Goal: Task Accomplishment & Management: Use online tool/utility

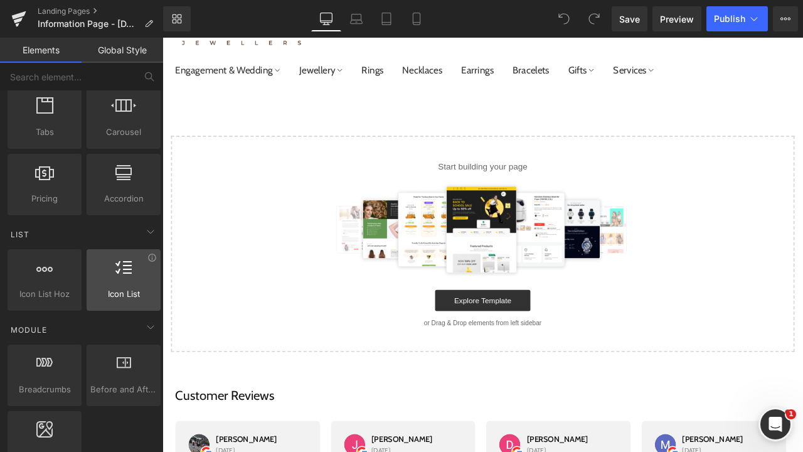
click at [129, 280] on div at bounding box center [123, 273] width 67 height 28
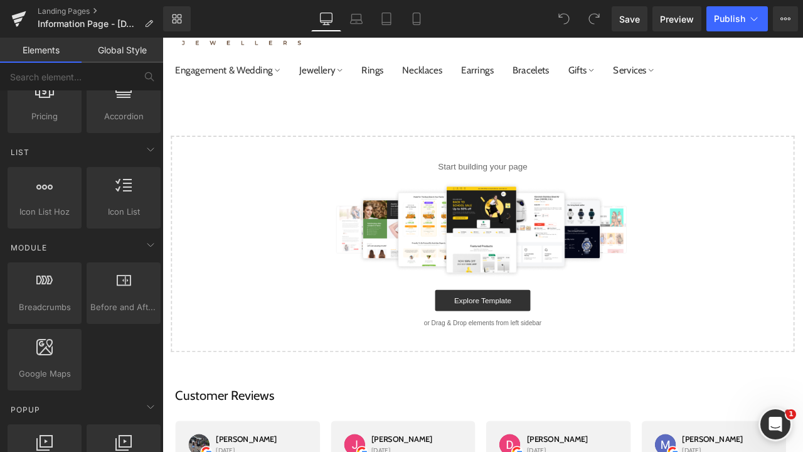
scroll to position [490, 0]
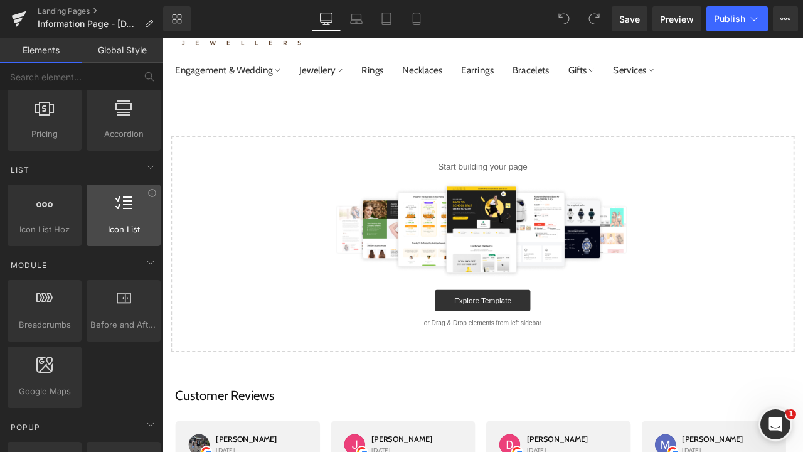
click at [122, 240] on div "Icon List vertical, icons, symbols, lists, stars, ratings" at bounding box center [124, 216] width 74 height 62
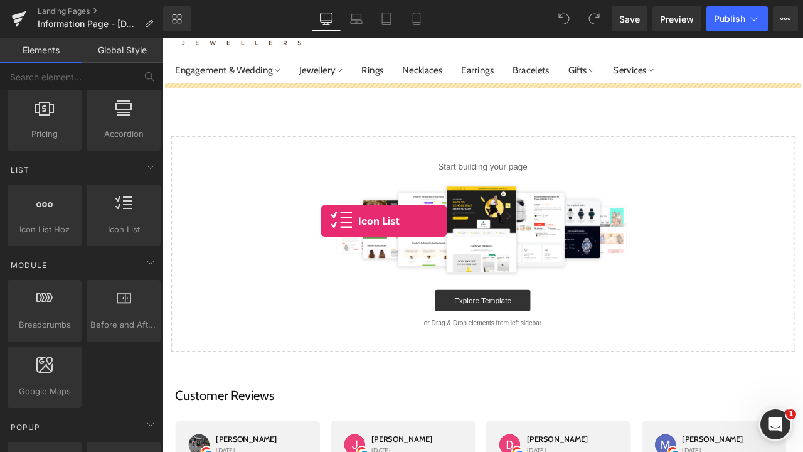
drag, startPoint x: 285, startPoint y: 252, endPoint x: 349, endPoint y: 252, distance: 64.0
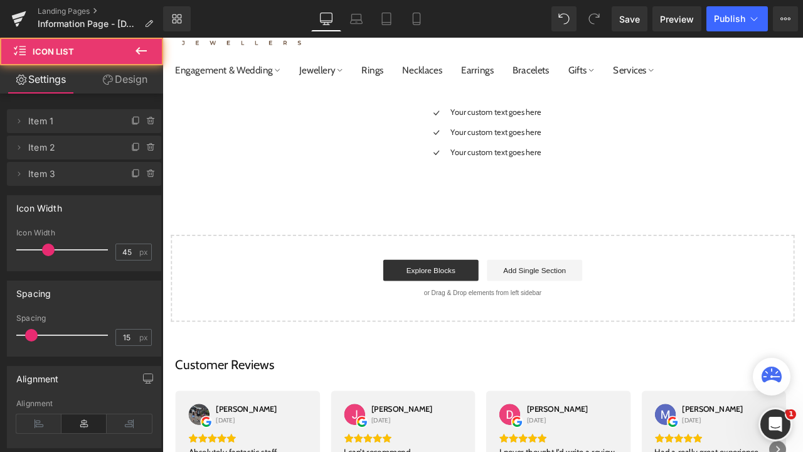
scroll to position [0, 0]
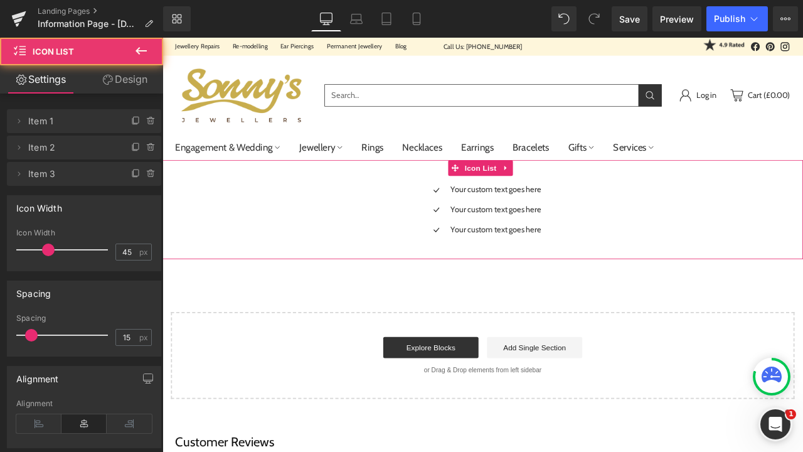
click at [648, 218] on div "Icon Your custom text goes here Text Block Icon Your custom text goes here Text…" at bounding box center [543, 246] width 760 height 71
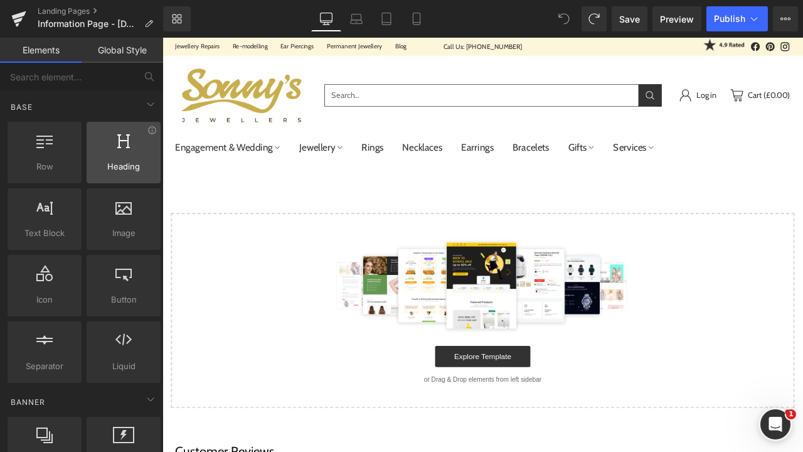
click at [132, 157] on div at bounding box center [123, 146] width 67 height 28
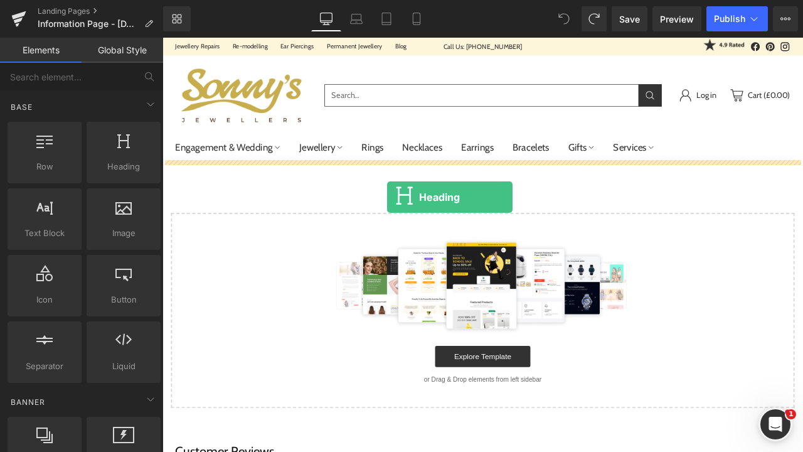
drag, startPoint x: 296, startPoint y: 215, endPoint x: 429, endPoint y: 223, distance: 133.3
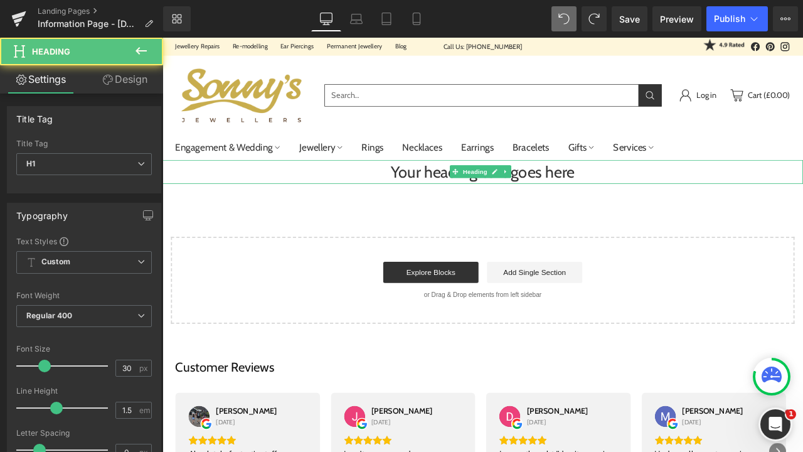
click at [487, 203] on h1 "Your heading text goes here" at bounding box center [543, 197] width 760 height 28
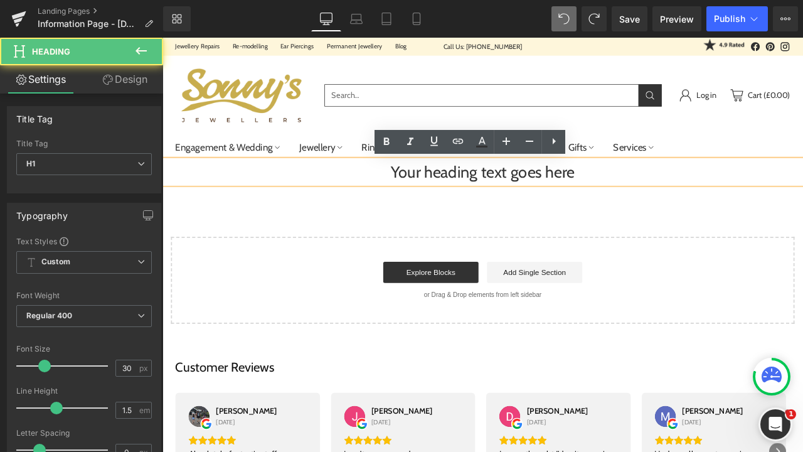
drag, startPoint x: 662, startPoint y: 191, endPoint x: 493, endPoint y: 191, distance: 168.9
click at [613, 191] on h1 "Your heading text goes here" at bounding box center [543, 197] width 760 height 28
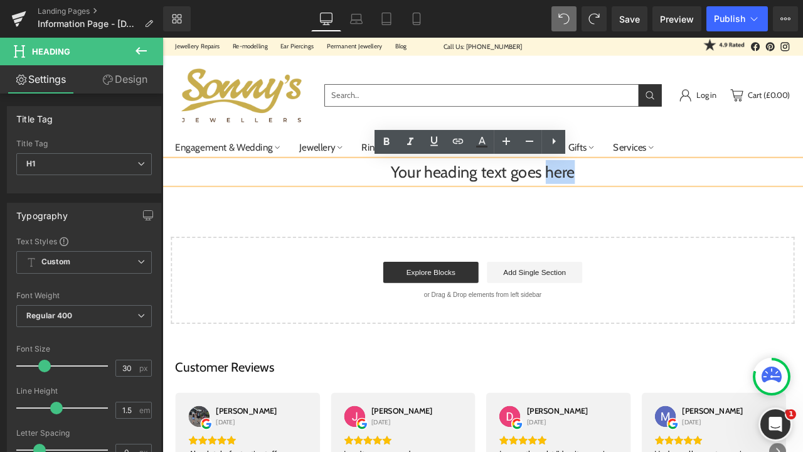
click at [719, 195] on h1 "Your heading text goes here" at bounding box center [543, 197] width 760 height 28
drag, startPoint x: 719, startPoint y: 195, endPoint x: 433, endPoint y: 202, distance: 285.7
click at [433, 202] on h1 "Your heading text goes here" at bounding box center [543, 197] width 760 height 28
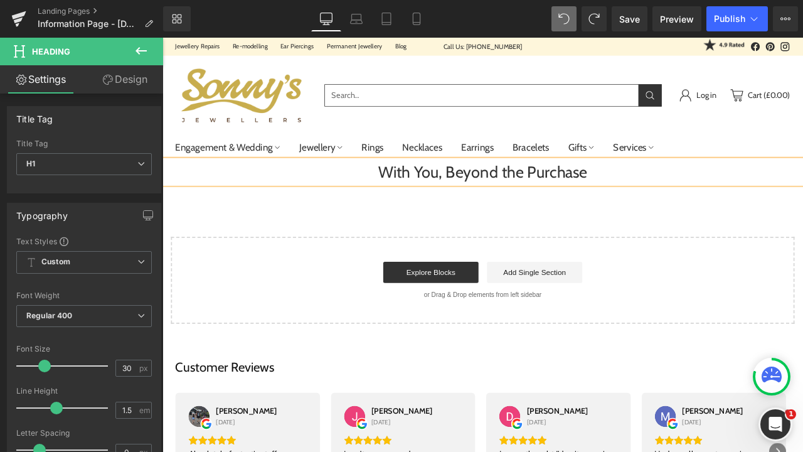
click at [498, 247] on div "With You, Beyond the Purchase Heading Select your layout" at bounding box center [543, 280] width 760 height 194
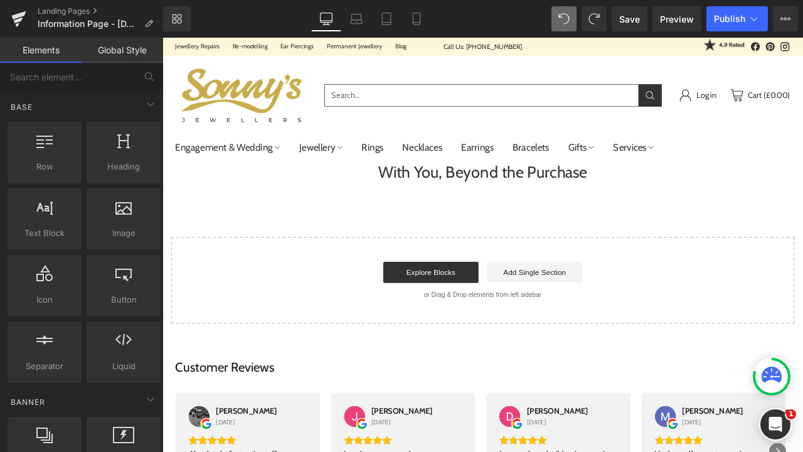
click at [513, 240] on div "With You, Beyond the Purchase Heading Select your layout" at bounding box center [543, 280] width 760 height 194
click at [44, 232] on span "Text Block" at bounding box center [44, 233] width 67 height 13
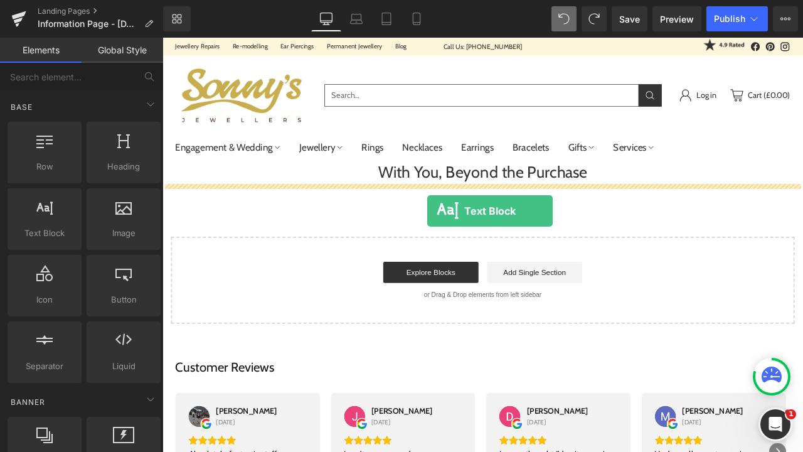
drag, startPoint x: 205, startPoint y: 255, endPoint x: 476, endPoint y: 243, distance: 272.1
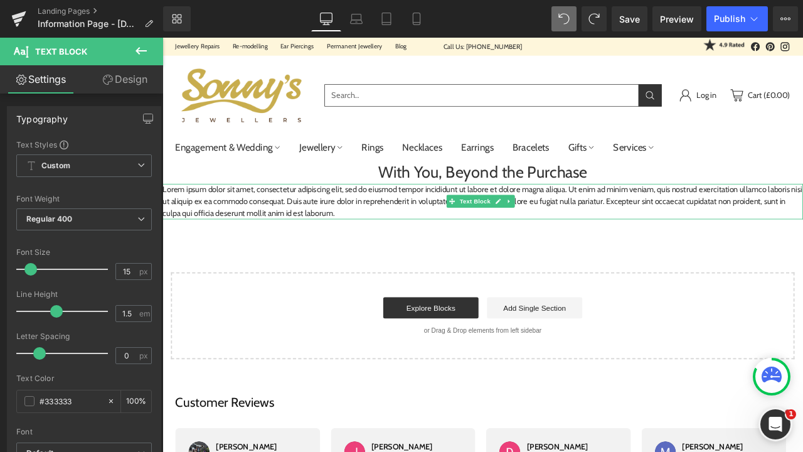
click at [473, 240] on p "Lorem ipsum dolor sit amet, consectetur adipiscing elit, sed do eiusmod tempor …" at bounding box center [543, 232] width 760 height 43
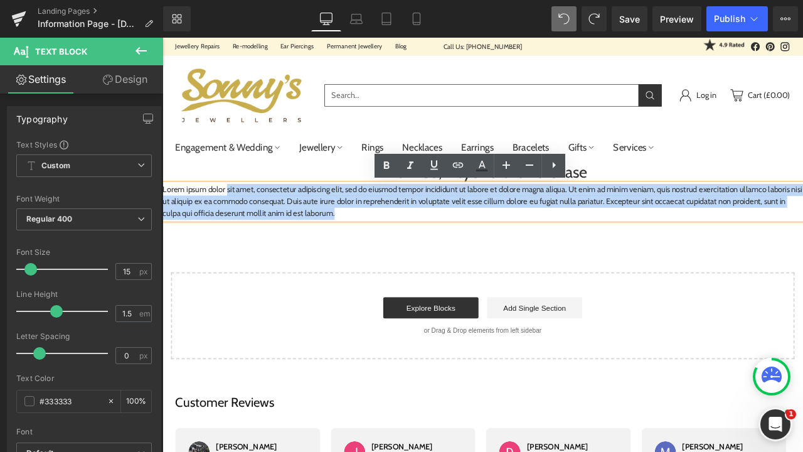
drag, startPoint x: 453, startPoint y: 254, endPoint x: 240, endPoint y: 216, distance: 215.5
click at [240, 216] on div "Lorem ipsum dolor sit amet, consectetur adipiscing elit, sed do eiusmod tempor …" at bounding box center [543, 232] width 760 height 43
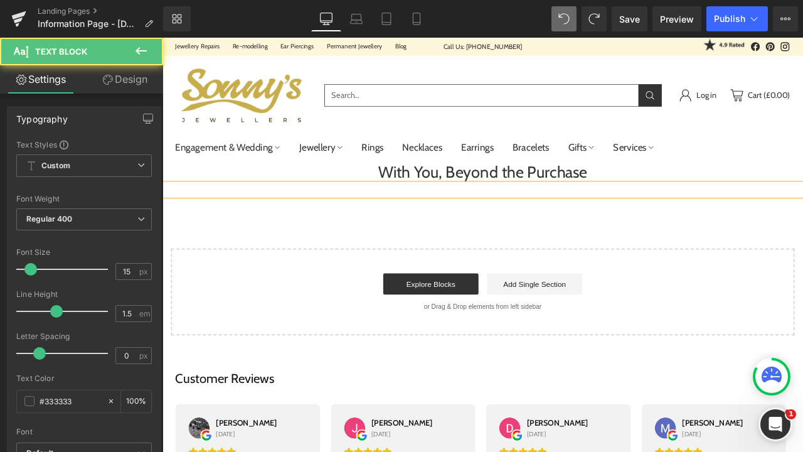
click at [425, 214] on p at bounding box center [543, 218] width 760 height 14
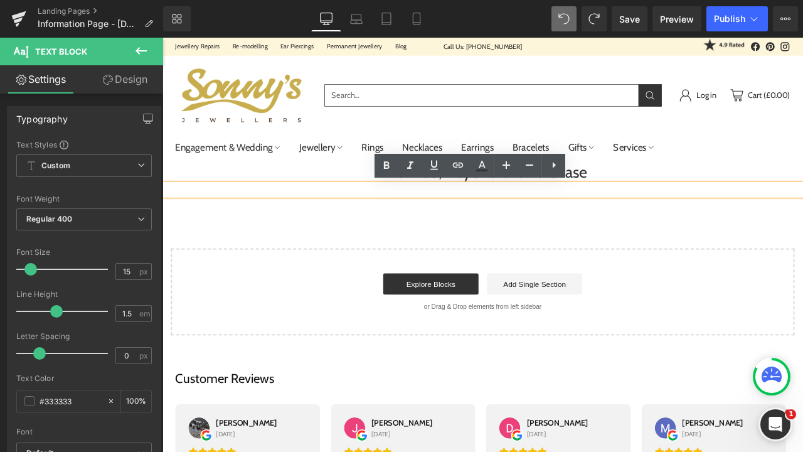
click at [429, 218] on p at bounding box center [543, 218] width 760 height 14
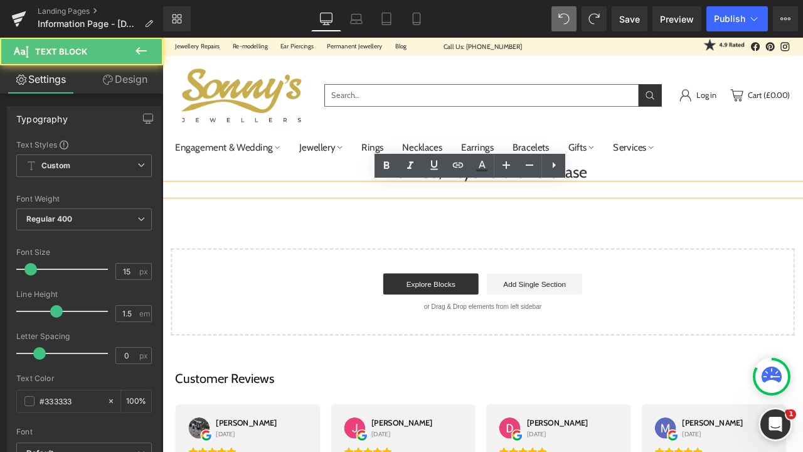
click at [466, 220] on p at bounding box center [543, 218] width 760 height 14
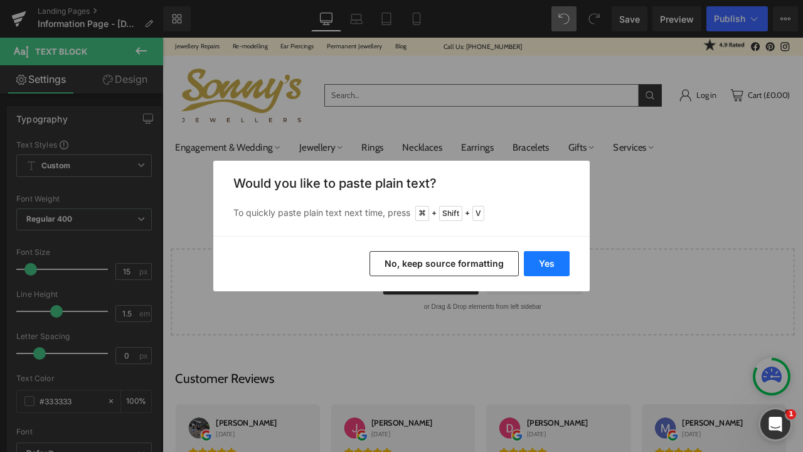
click at [549, 262] on button "Yes" at bounding box center [547, 263] width 46 height 25
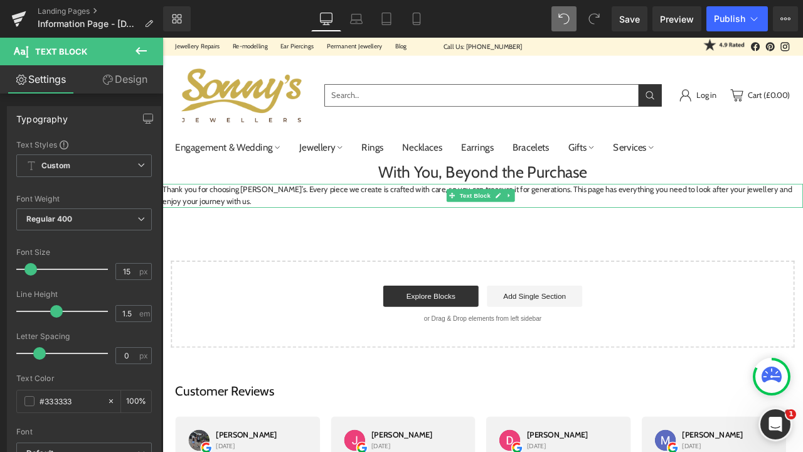
click at [286, 237] on div "Thank you for choosing [PERSON_NAME]’s. Every piece we create is crafted with c…" at bounding box center [543, 225] width 760 height 28
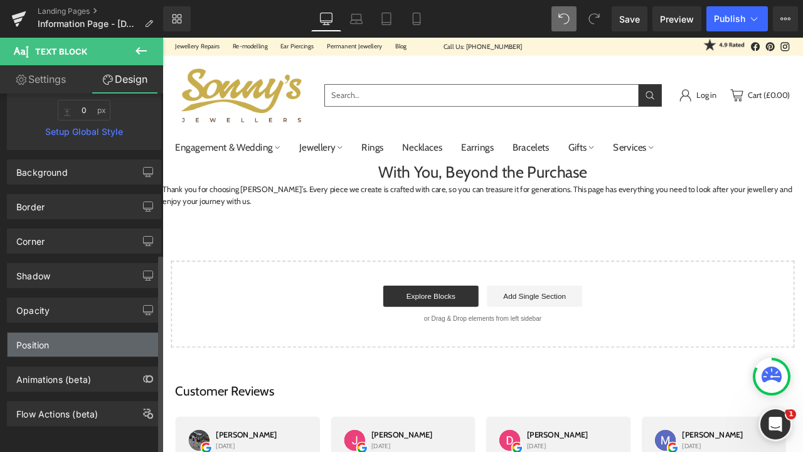
scroll to position [286, 0]
click at [61, 336] on div "Position" at bounding box center [84, 345] width 153 height 24
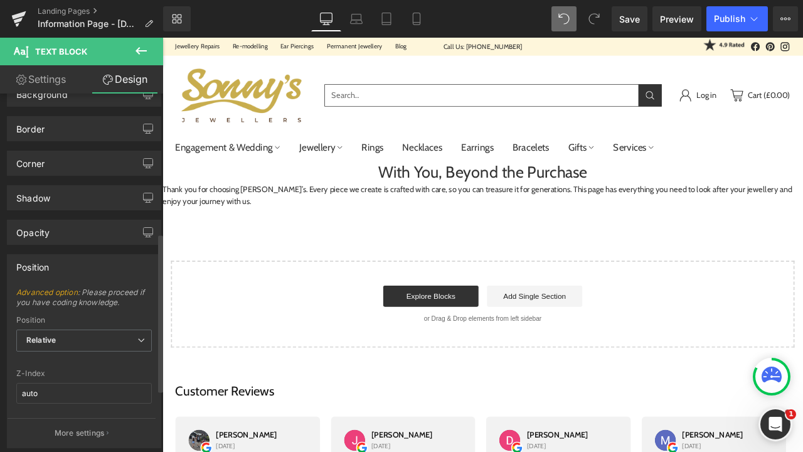
scroll to position [358, 0]
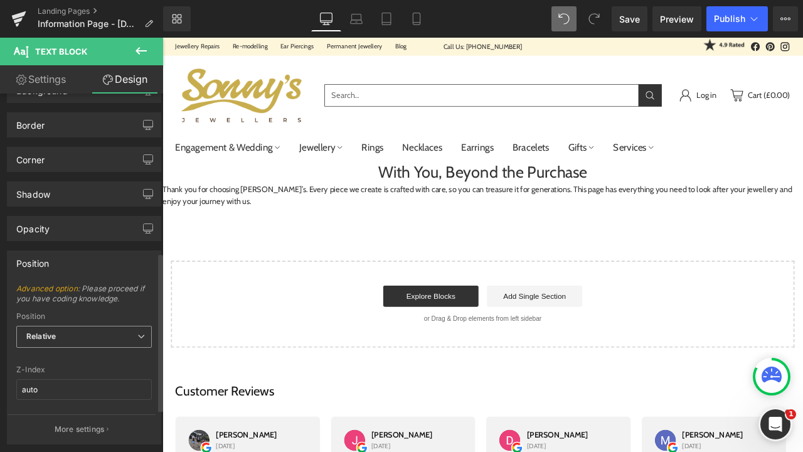
click at [64, 342] on span "Relative" at bounding box center [84, 337] width 136 height 22
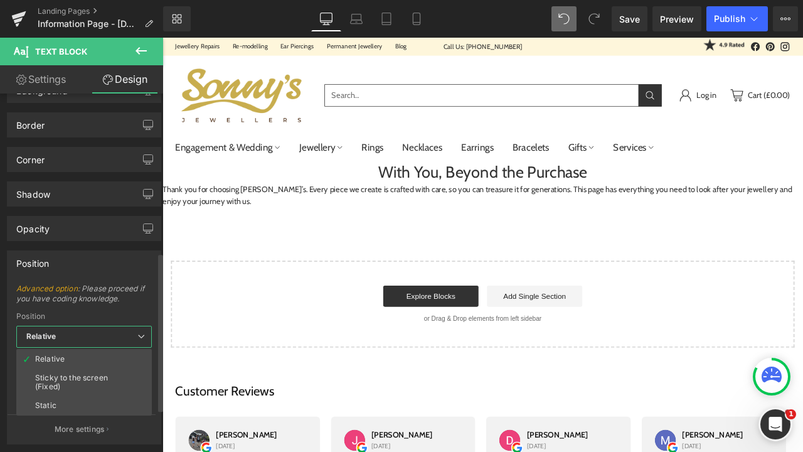
click at [64, 342] on span "Relative" at bounding box center [84, 337] width 136 height 22
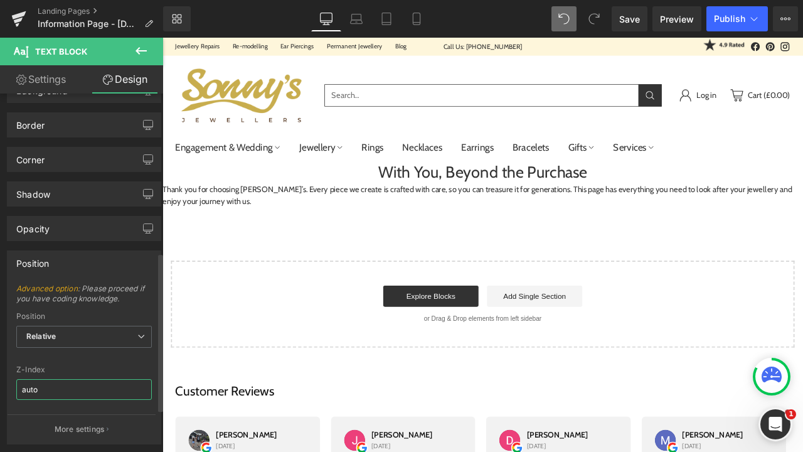
click at [49, 395] on input "auto" at bounding box center [84, 389] width 136 height 21
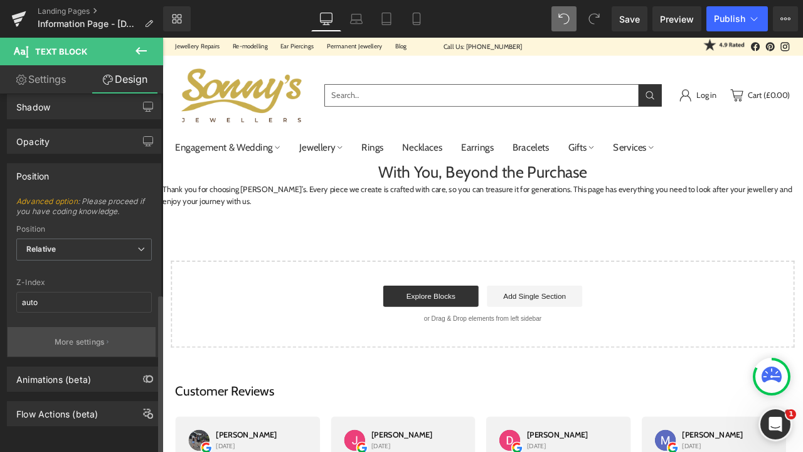
click at [78, 345] on button "More settings" at bounding box center [82, 342] width 148 height 30
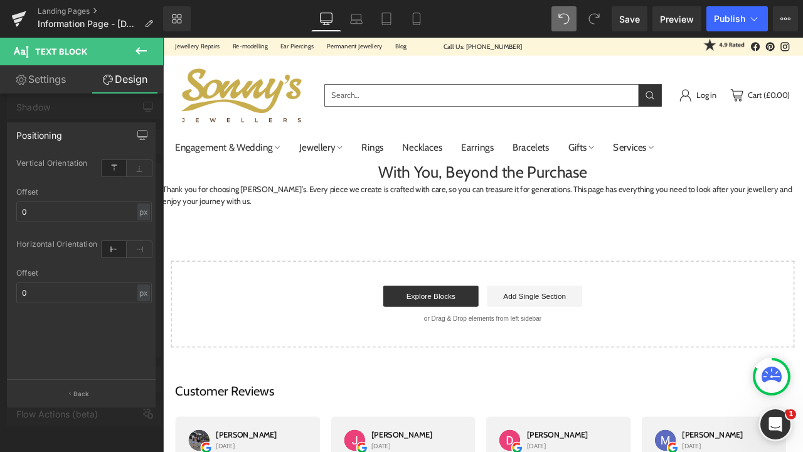
scroll to position [454, 0]
click at [82, 396] on p "Back" at bounding box center [81, 393] width 16 height 9
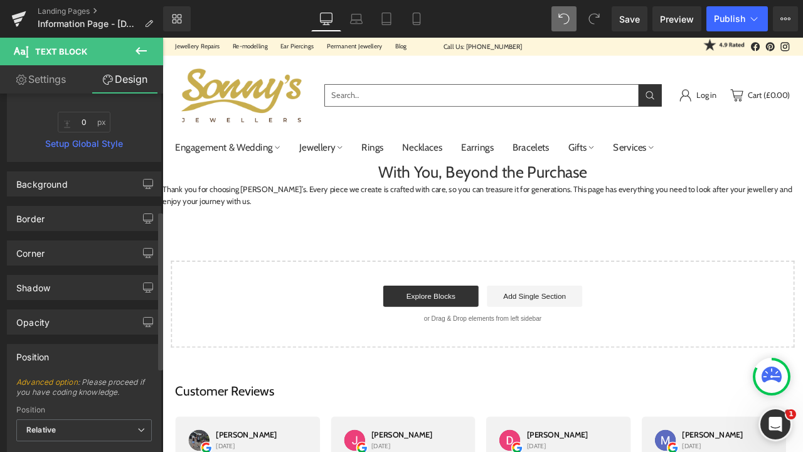
scroll to position [259, 0]
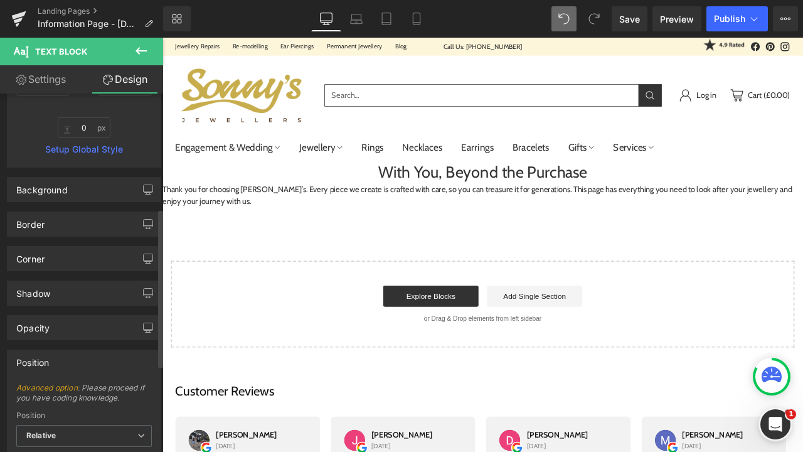
click at [102, 239] on div "Corner Corner Style Custom Custom Setup Global Style Custom Setup Global Style …" at bounding box center [84, 254] width 169 height 35
click at [100, 235] on div "Border" at bounding box center [84, 224] width 153 height 24
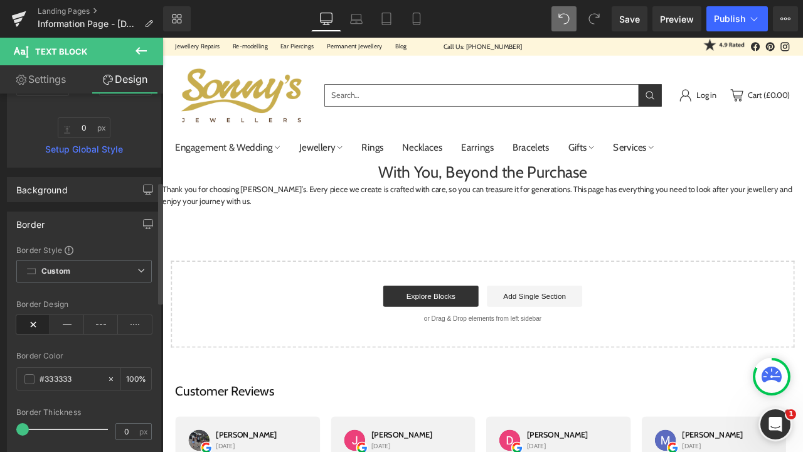
click at [102, 227] on div "Border" at bounding box center [84, 224] width 153 height 24
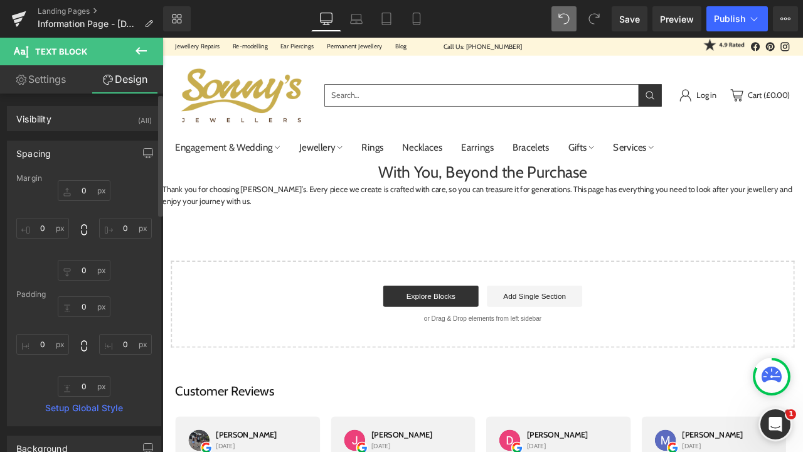
scroll to position [0, 0]
click at [86, 104] on div "Visibility (All) 0|0|0|0 1 Show on Desktop 1 Show on Laptop 1 Show on Tablet 1 …" at bounding box center [84, 114] width 169 height 35
click at [64, 87] on link "Settings" at bounding box center [41, 79] width 82 height 28
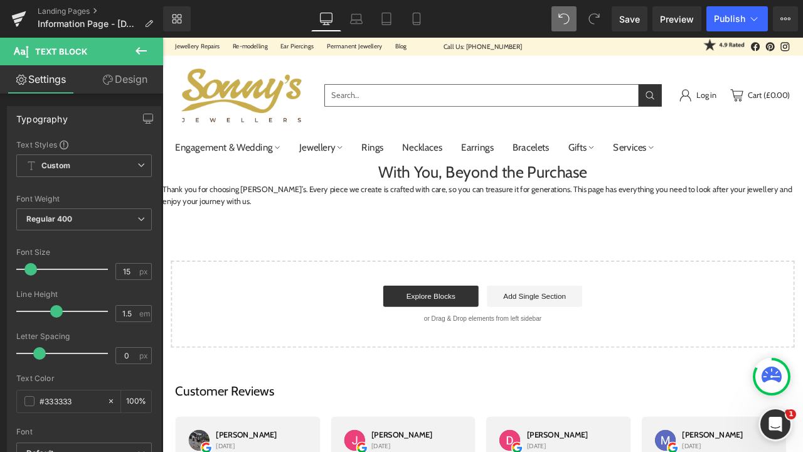
type input "100"
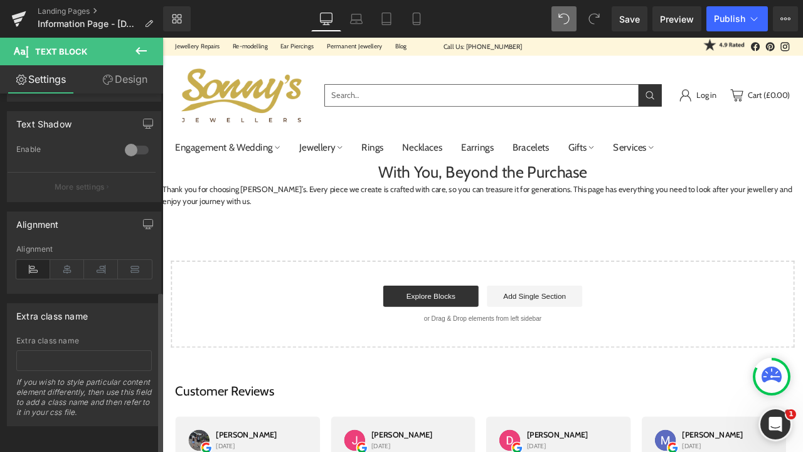
scroll to position [435, 0]
click at [66, 260] on icon at bounding box center [67, 269] width 34 height 19
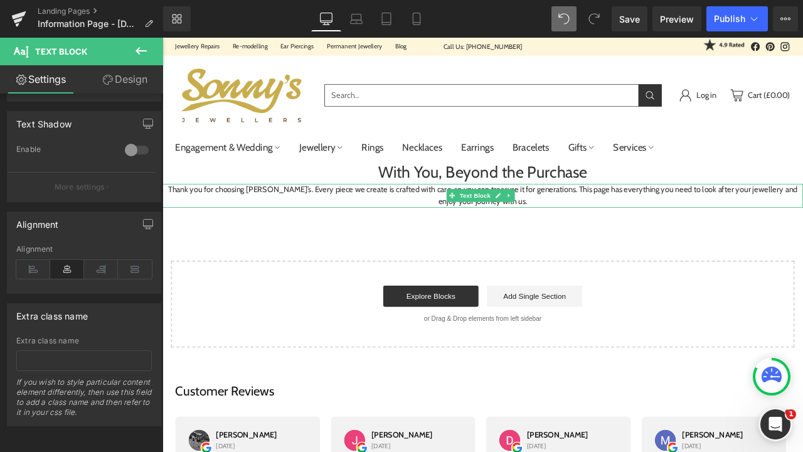
click at [197, 218] on p "Thank you for choosing [PERSON_NAME]’s. Every piece we create is crafted with c…" at bounding box center [543, 225] width 760 height 28
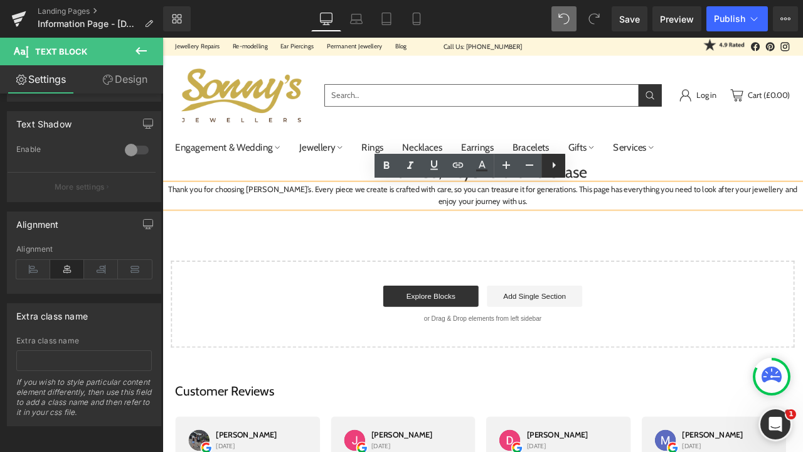
click at [557, 166] on icon at bounding box center [554, 165] width 15 height 15
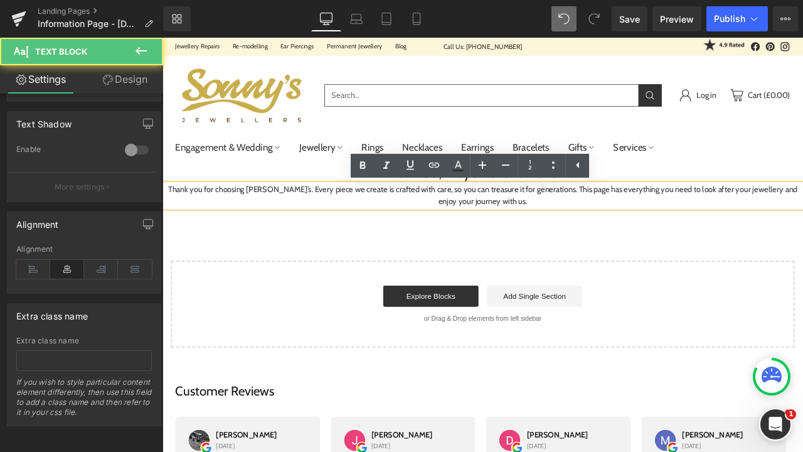
click at [592, 231] on p "Thank you for choosing [PERSON_NAME]’s. Every piece we create is crafted with c…" at bounding box center [543, 225] width 760 height 28
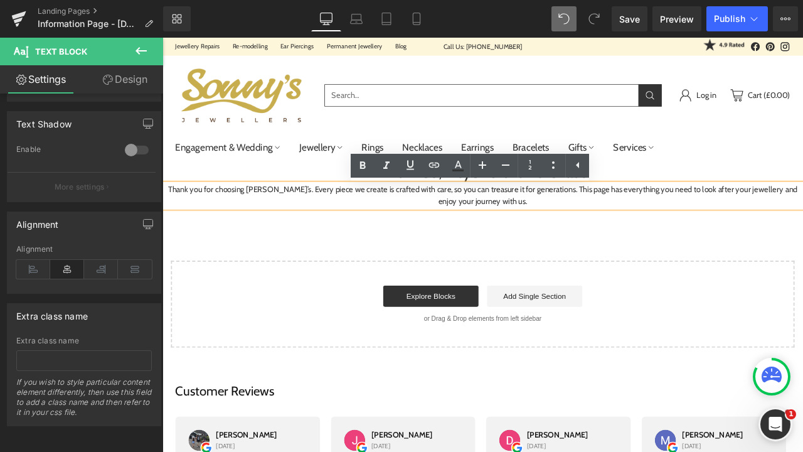
click at [561, 275] on div "With You, Beyond the Purchase Heading Thank you for choosing [PERSON_NAME]’s. E…" at bounding box center [543, 294] width 760 height 222
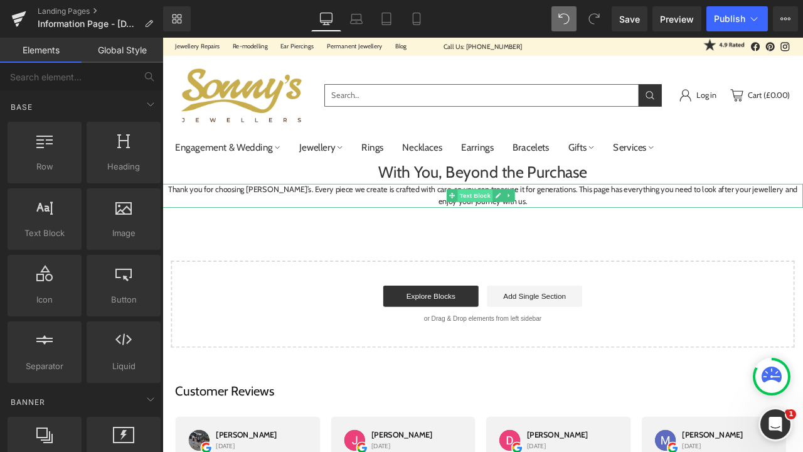
click at [537, 227] on span "Text Block" at bounding box center [532, 224] width 41 height 15
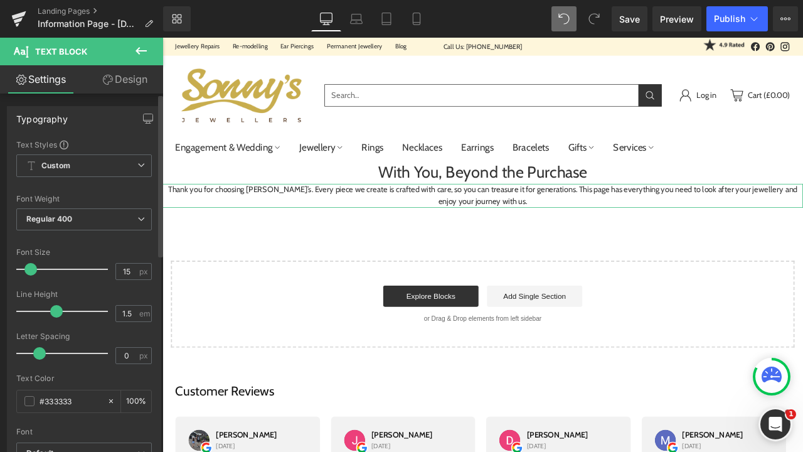
click at [148, 171] on div "Text Styles Custom Custom Setup Global Style Custom Setup Global Style Thin 100…" at bounding box center [84, 333] width 153 height 388
click at [145, 170] on span "Custom Setup Global Style" at bounding box center [84, 165] width 136 height 23
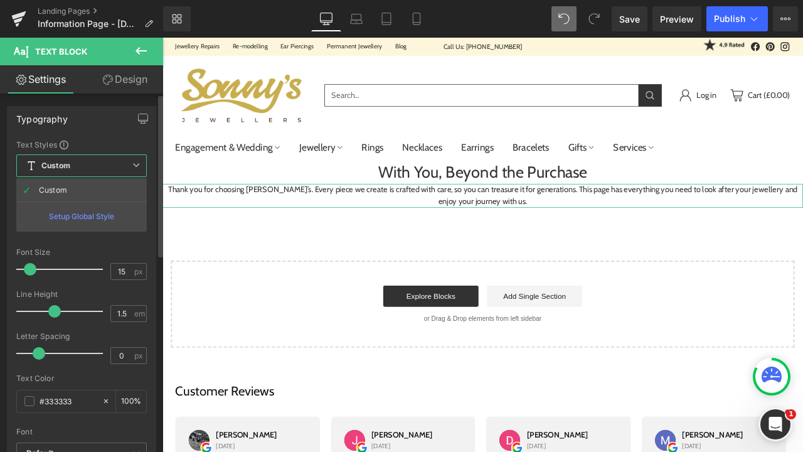
click at [145, 170] on span "Custom Setup Global Style" at bounding box center [81, 165] width 131 height 23
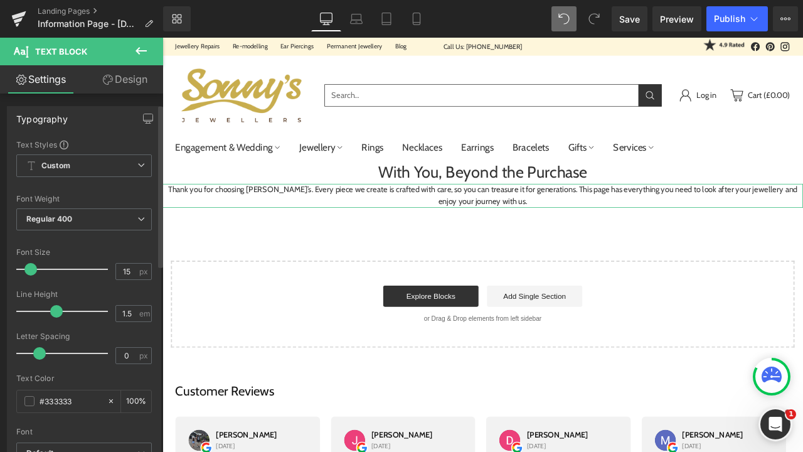
scroll to position [31, 0]
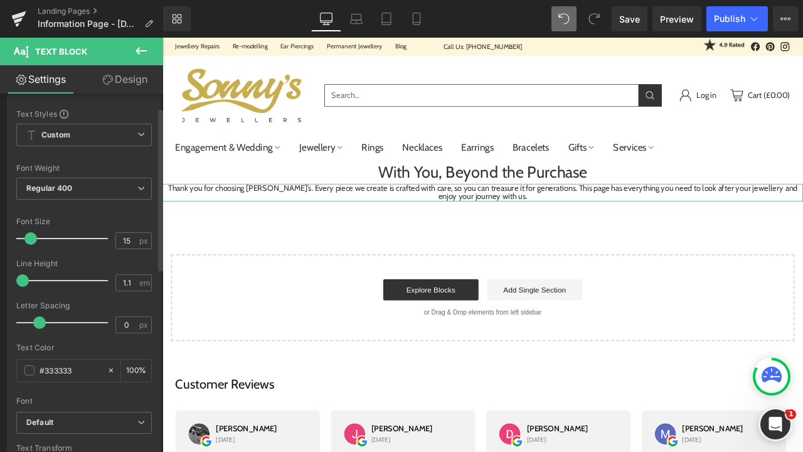
drag, startPoint x: 52, startPoint y: 281, endPoint x: 21, endPoint y: 279, distance: 31.5
click at [21, 279] on span at bounding box center [22, 280] width 13 height 13
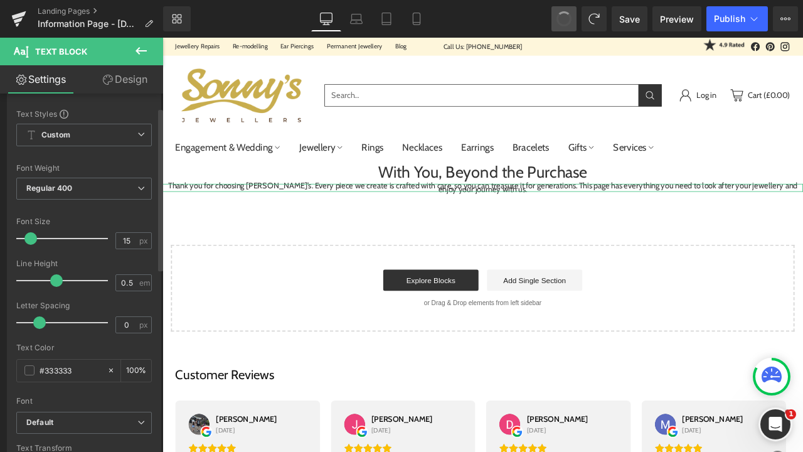
type input "1.5"
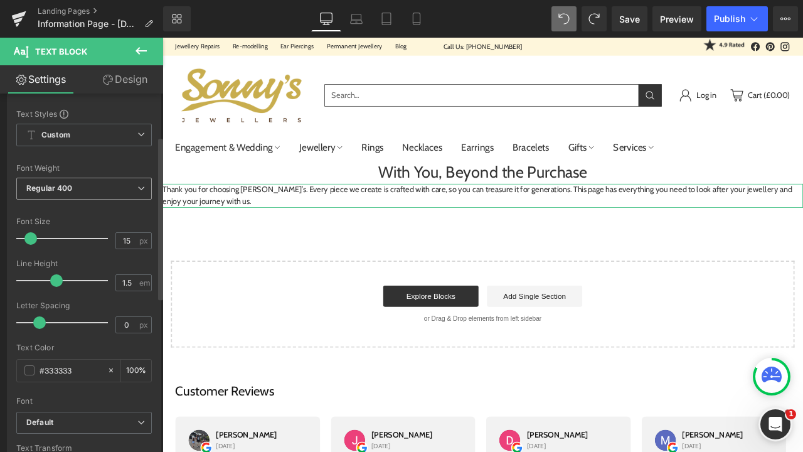
scroll to position [94, 0]
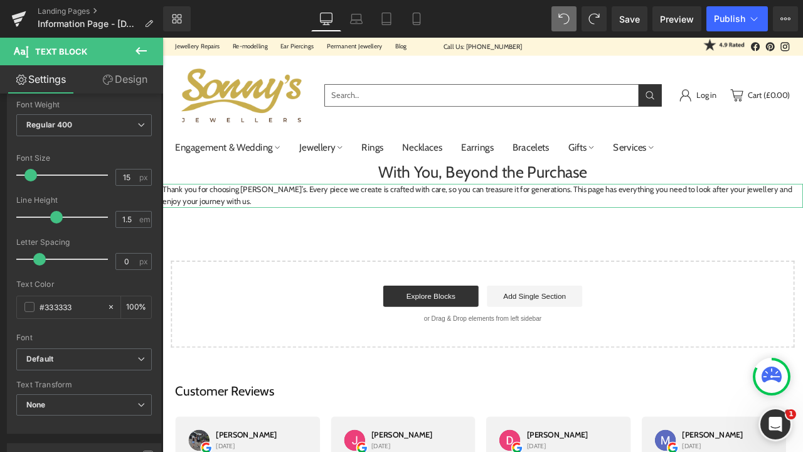
click at [132, 81] on link "Design" at bounding box center [125, 79] width 82 height 28
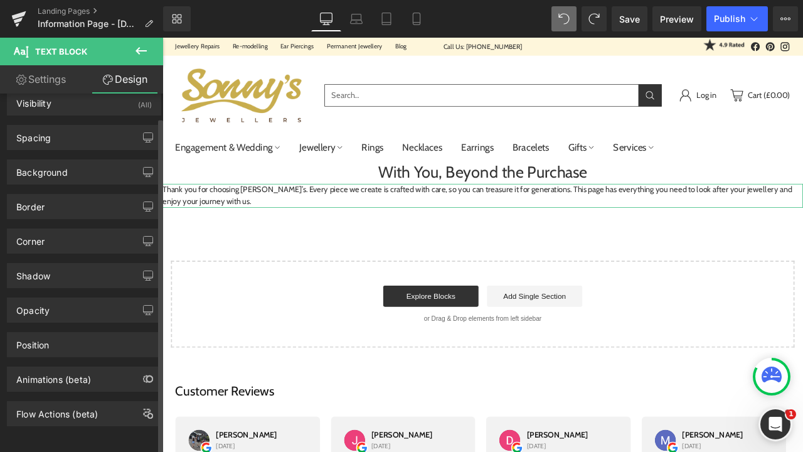
scroll to position [26, 0]
click at [75, 333] on div "Position" at bounding box center [84, 345] width 153 height 24
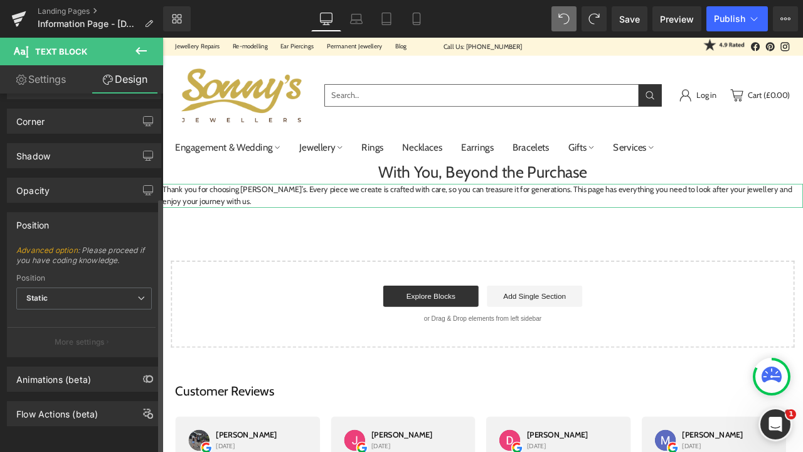
scroll to position [145, 0]
click at [78, 341] on button "More settings" at bounding box center [82, 342] width 148 height 30
click at [80, 336] on p "More settings" at bounding box center [80, 341] width 50 height 11
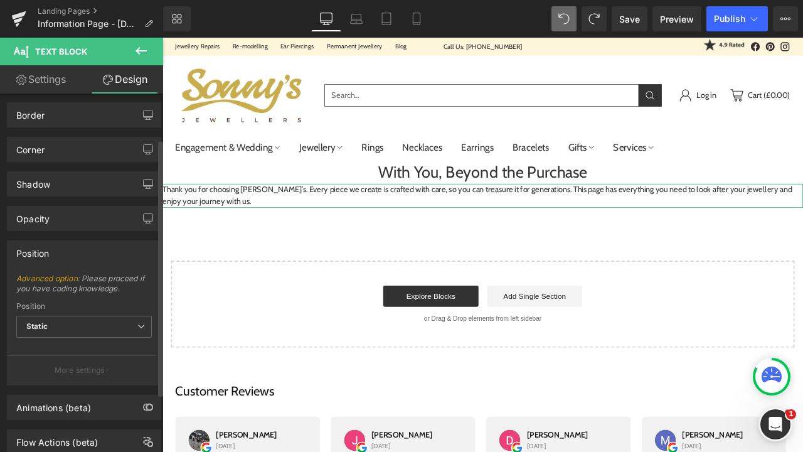
scroll to position [14, 0]
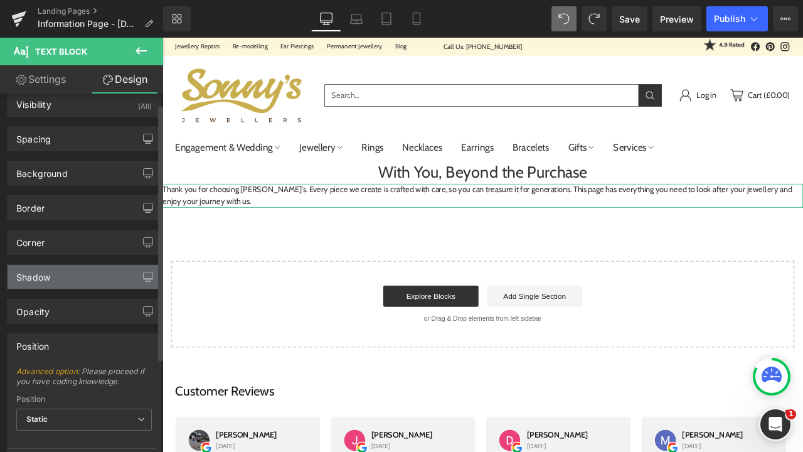
click at [76, 279] on div "Shadow" at bounding box center [84, 277] width 153 height 24
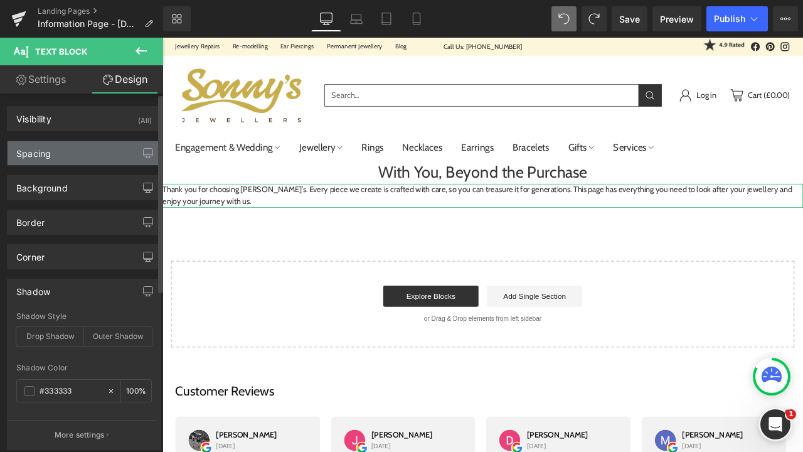
scroll to position [0, 0]
click at [97, 149] on div "Spacing" at bounding box center [84, 153] width 153 height 24
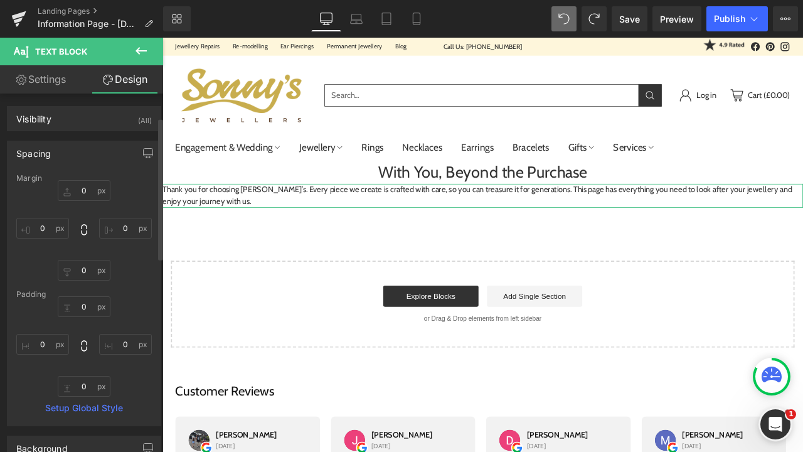
scroll to position [78, 0]
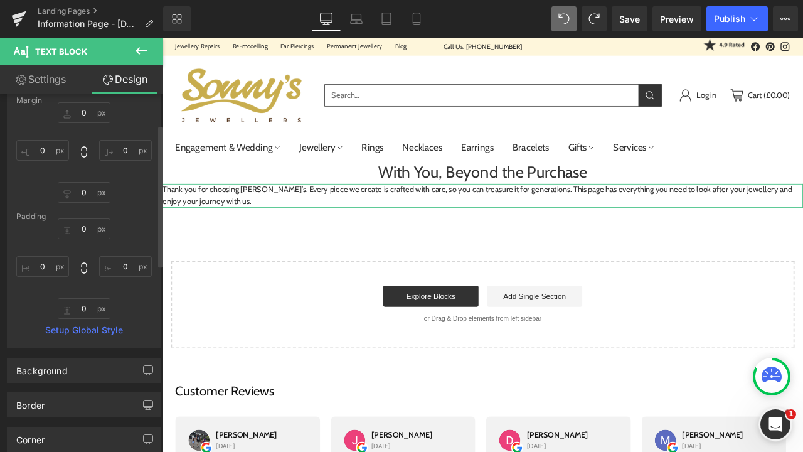
click at [52, 419] on div "Corner Corner Style Custom Custom Setup Global Style Custom Setup Global Style …" at bounding box center [84, 434] width 169 height 35
click at [53, 412] on div "Border" at bounding box center [84, 405] width 153 height 24
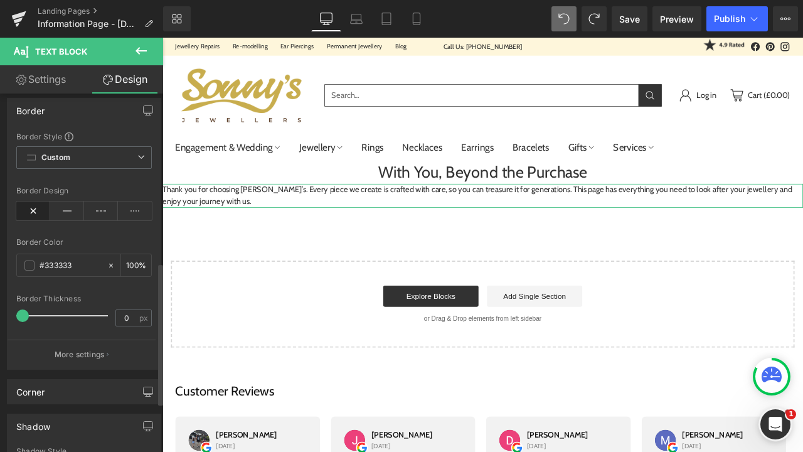
scroll to position [442, 0]
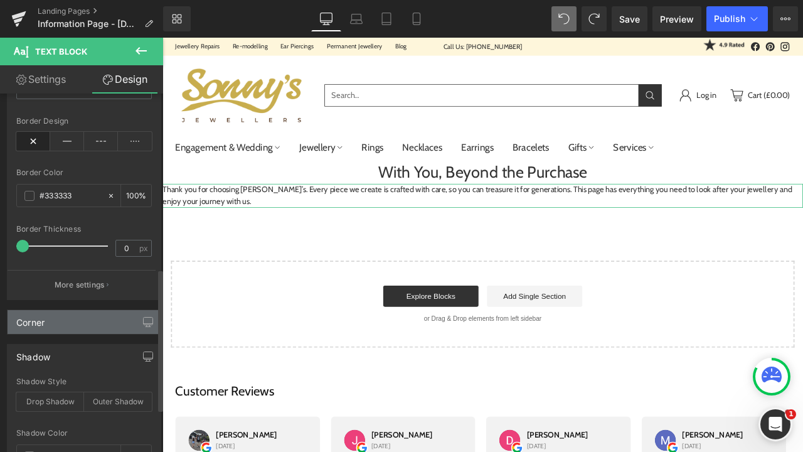
click at [63, 321] on div "Corner" at bounding box center [84, 322] width 153 height 24
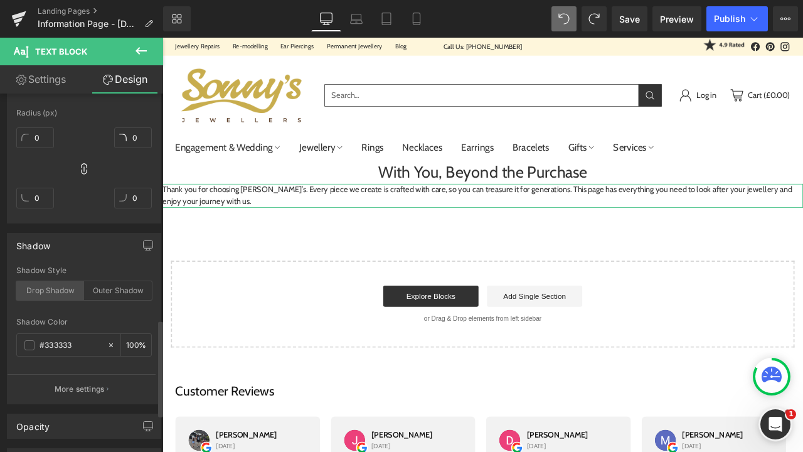
scroll to position [864, 0]
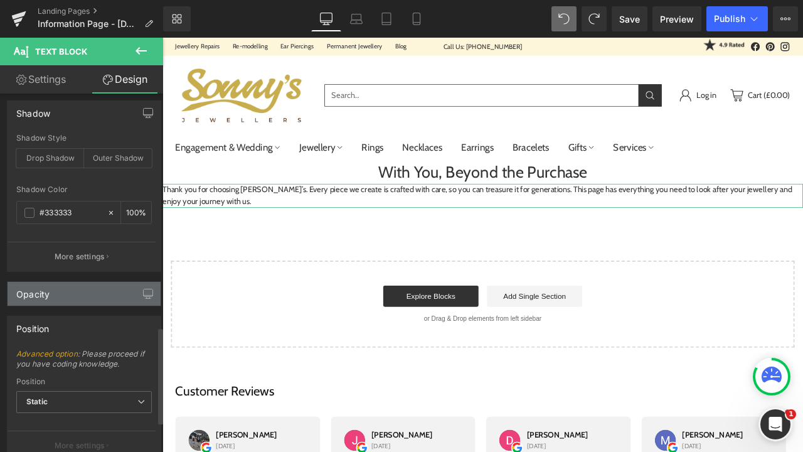
click at [62, 298] on div "Opacity" at bounding box center [84, 294] width 153 height 24
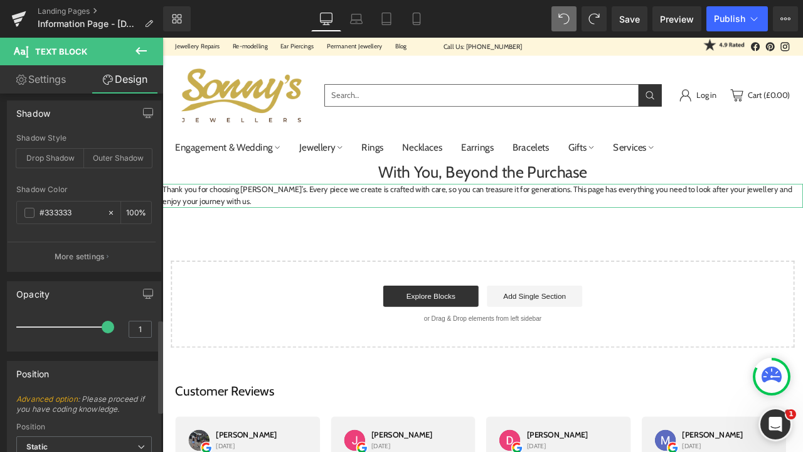
click at [62, 298] on div "Opacity" at bounding box center [84, 294] width 153 height 24
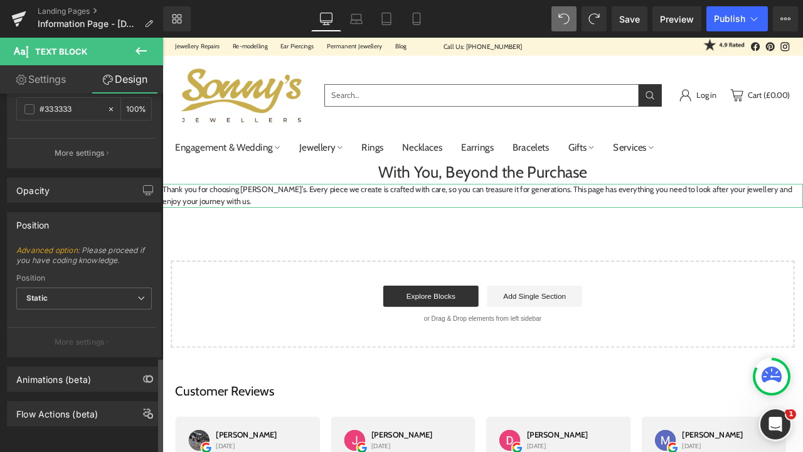
click at [58, 219] on div "Position" at bounding box center [84, 225] width 153 height 24
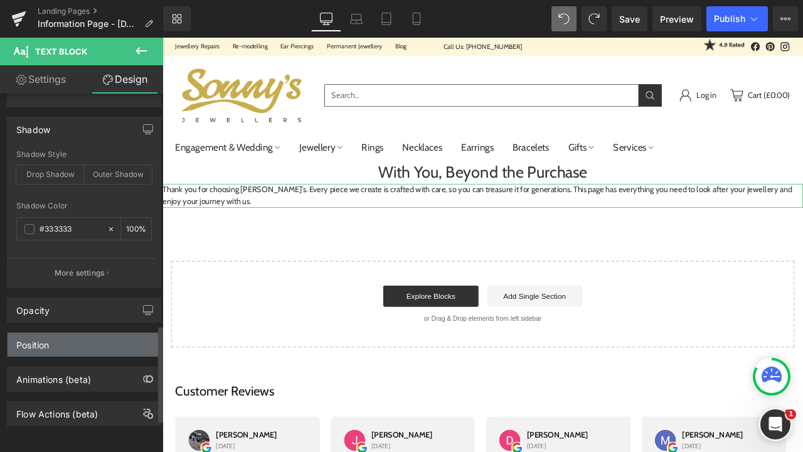
scroll to position [857, 0]
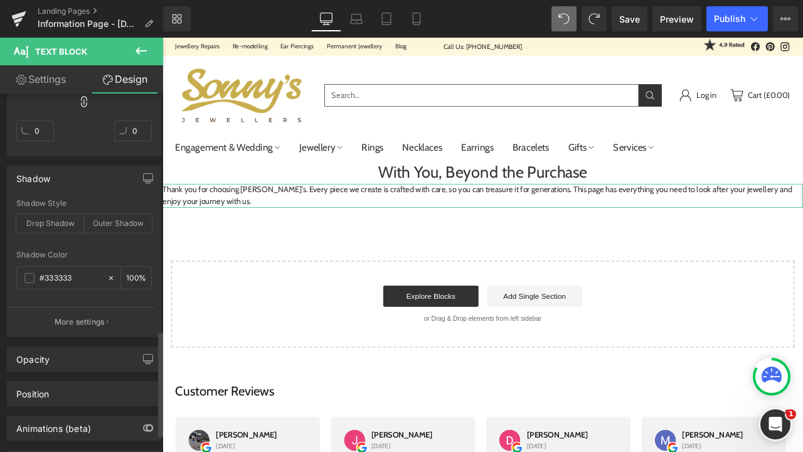
click at [63, 181] on div "Shadow" at bounding box center [84, 178] width 153 height 24
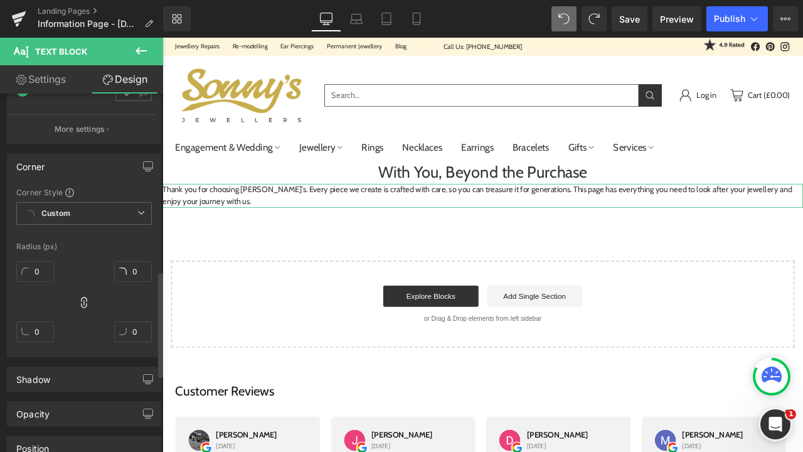
click at [63, 166] on div "Corner" at bounding box center [84, 166] width 153 height 24
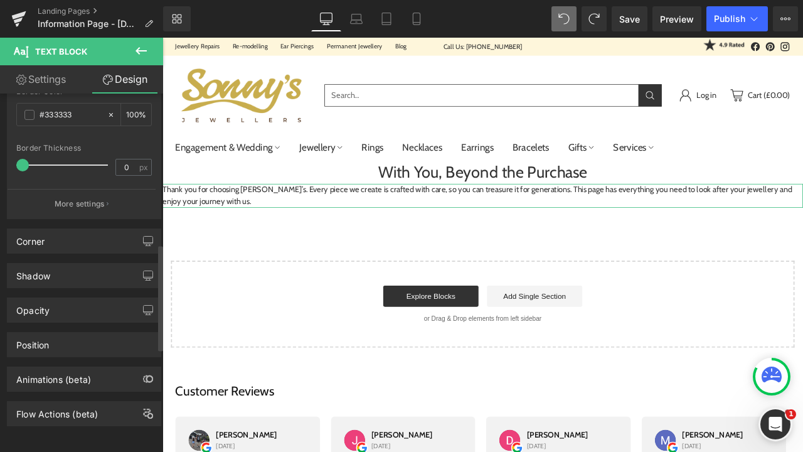
scroll to position [326, 0]
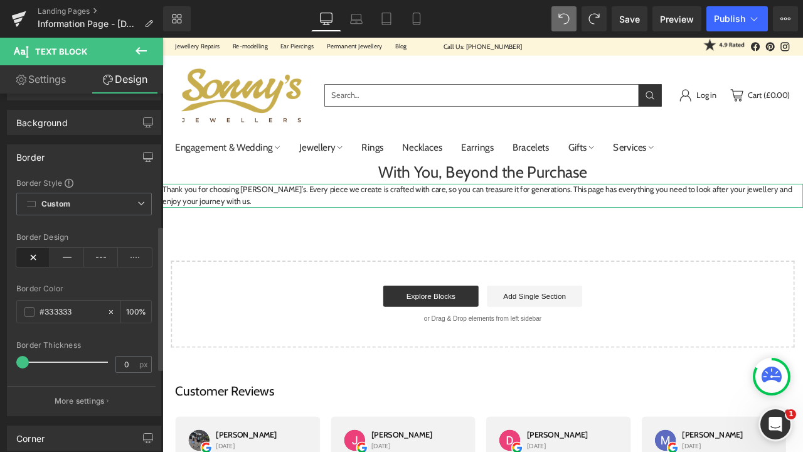
click at [68, 168] on div "Border" at bounding box center [84, 157] width 153 height 24
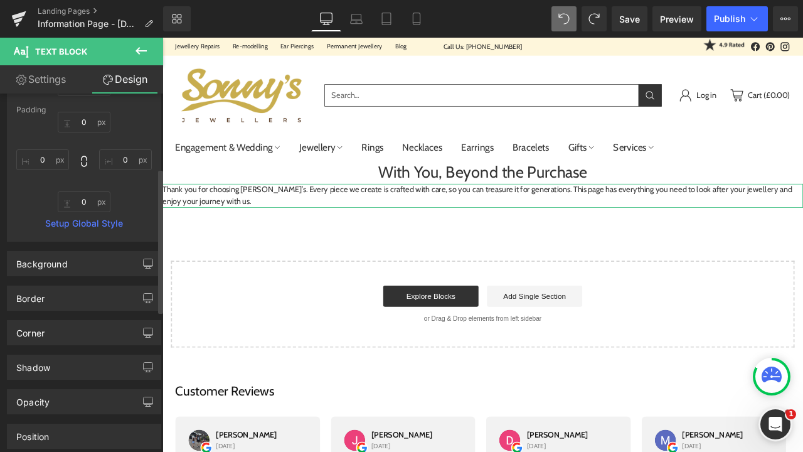
scroll to position [156, 0]
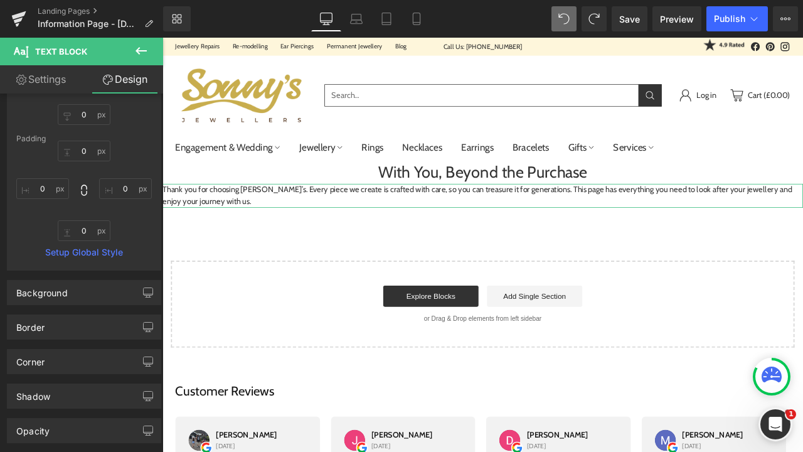
click at [53, 87] on link "Settings" at bounding box center [41, 79] width 82 height 28
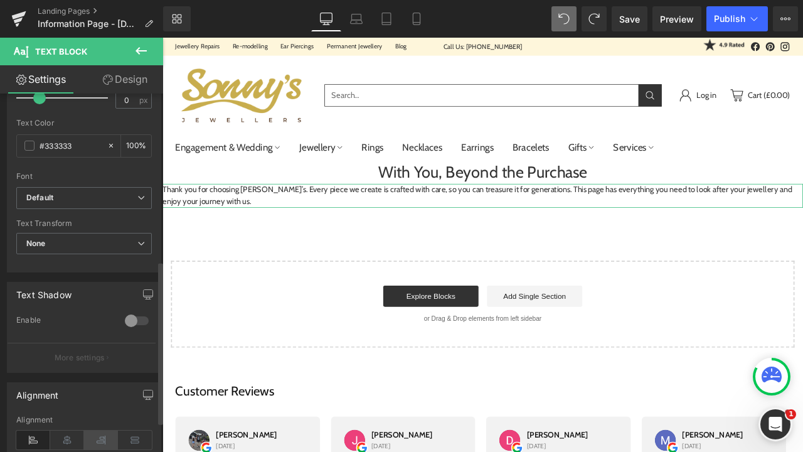
scroll to position [368, 0]
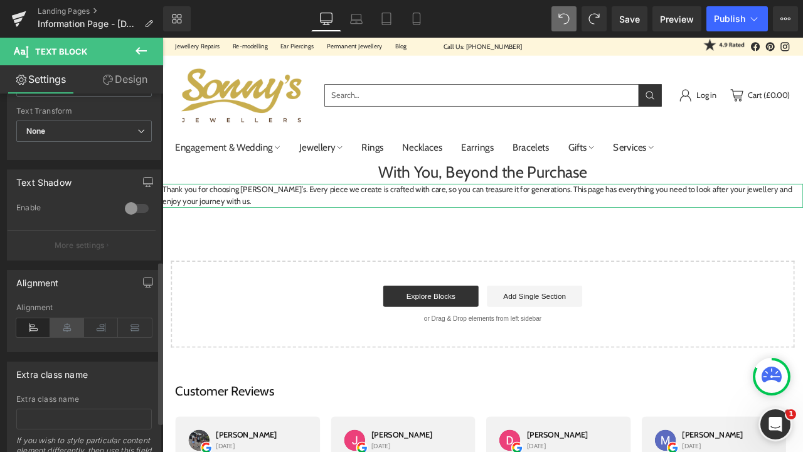
click at [62, 328] on icon at bounding box center [67, 327] width 34 height 19
click at [138, 278] on button "button" at bounding box center [148, 283] width 20 height 24
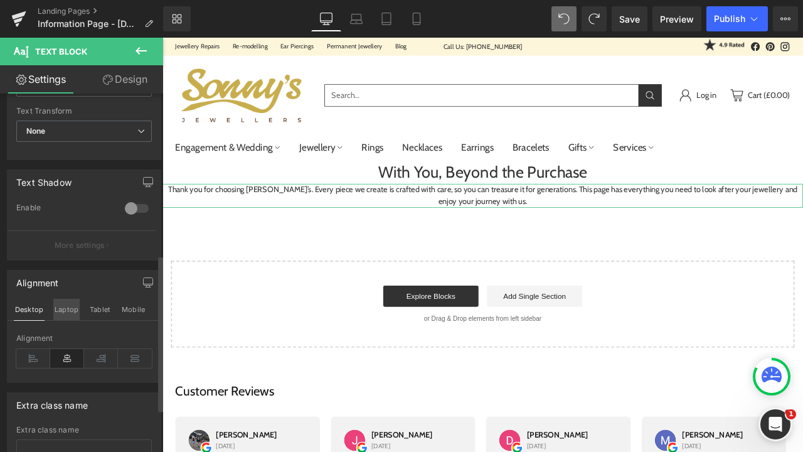
click at [75, 311] on button "Laptop" at bounding box center [66, 309] width 26 height 21
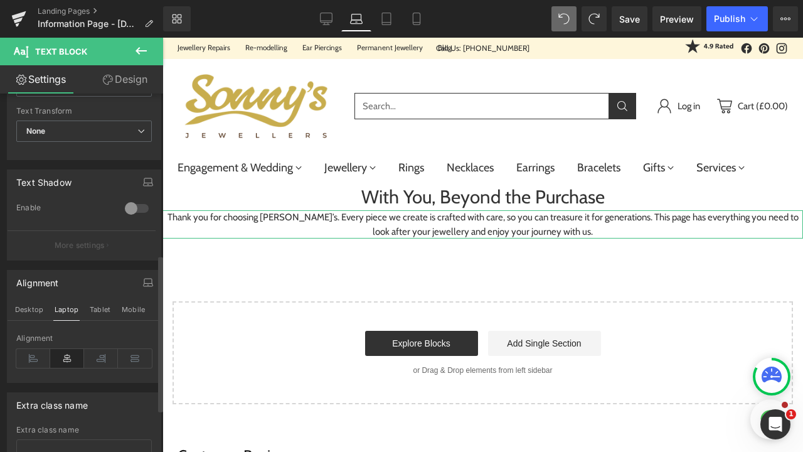
click at [85, 311] on div "Desktop Laptop Tablet Mobile" at bounding box center [84, 310] width 153 height 22
click at [134, 316] on button "Mobile" at bounding box center [134, 309] width 26 height 21
type input "100"
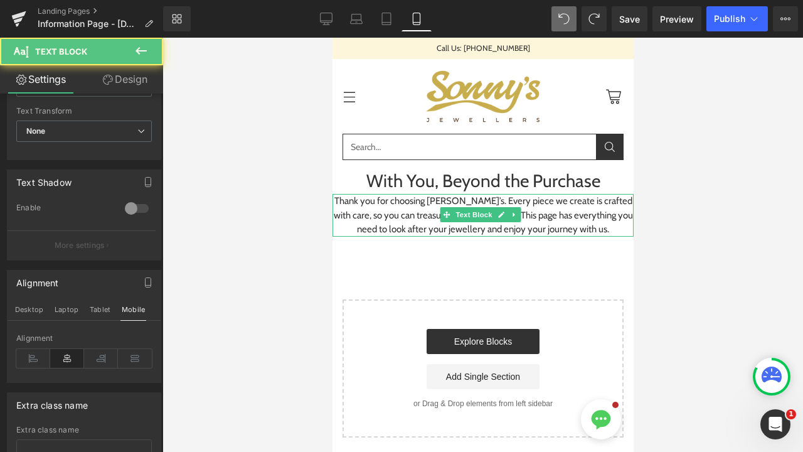
click at [345, 214] on p "Thank you for choosing [PERSON_NAME]’s. Every piece we create is crafted with c…" at bounding box center [482, 215] width 301 height 43
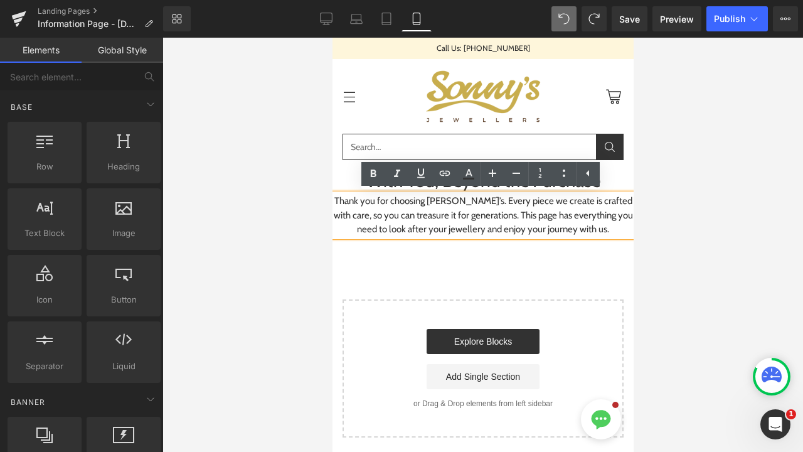
click at [559, 253] on div "With You, Beyond the Purchase Heading Thank you for choosing [PERSON_NAME]’s. E…" at bounding box center [482, 303] width 301 height 270
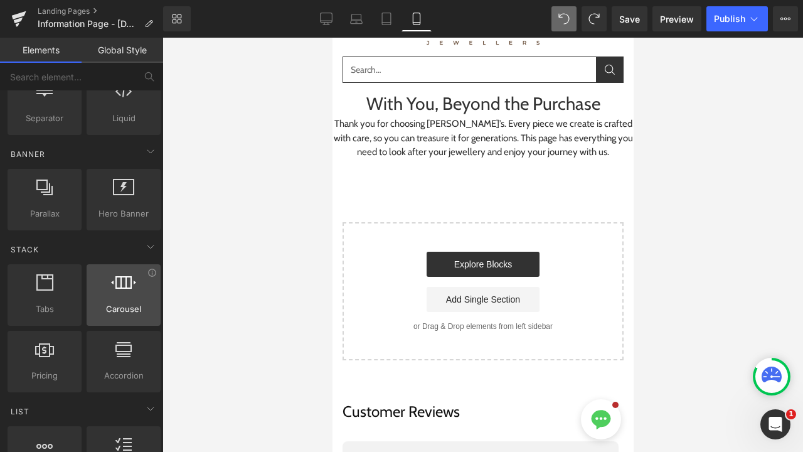
scroll to position [299, 0]
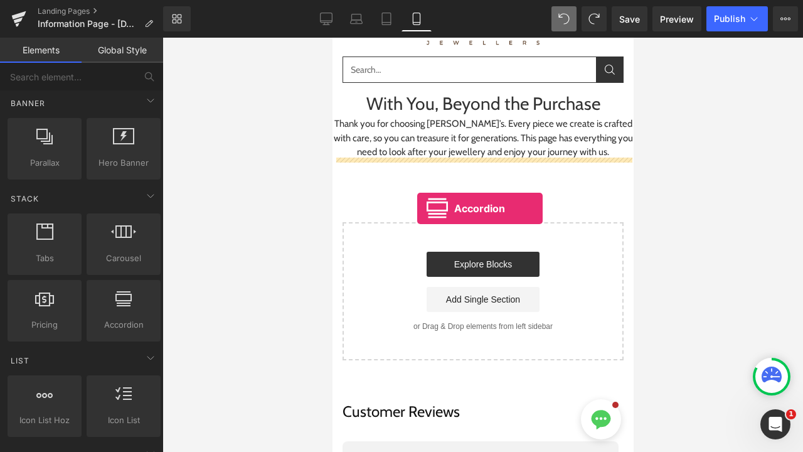
drag, startPoint x: 451, startPoint y: 362, endPoint x: 416, endPoint y: 209, distance: 157.1
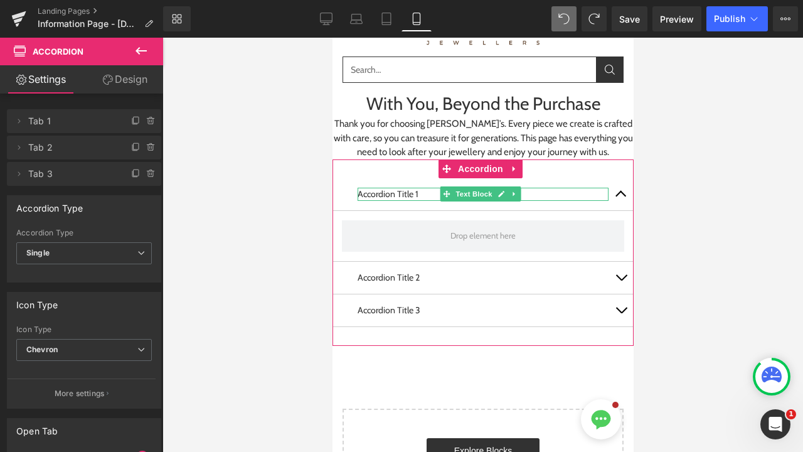
click at [433, 192] on p "Accordion Title 1" at bounding box center [482, 194] width 251 height 13
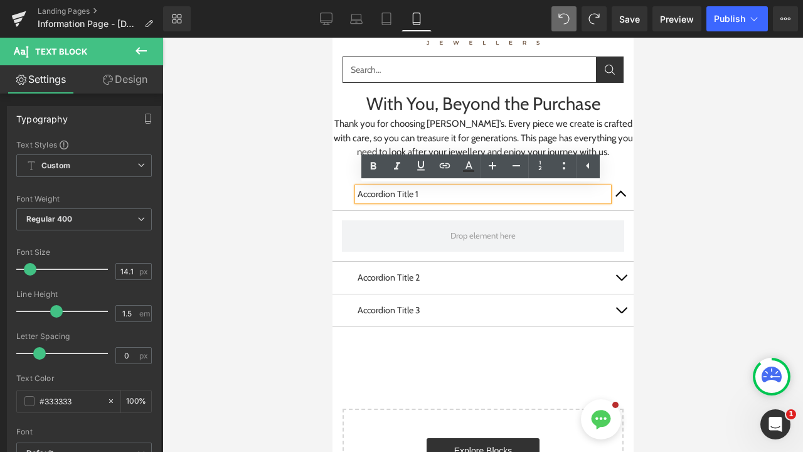
click at [433, 192] on p "Accordion Title 1" at bounding box center [482, 194] width 251 height 13
click at [426, 192] on p "Accordion Title 1" at bounding box center [482, 194] width 251 height 13
click at [424, 193] on p "Accordion Title 1" at bounding box center [482, 194] width 251 height 13
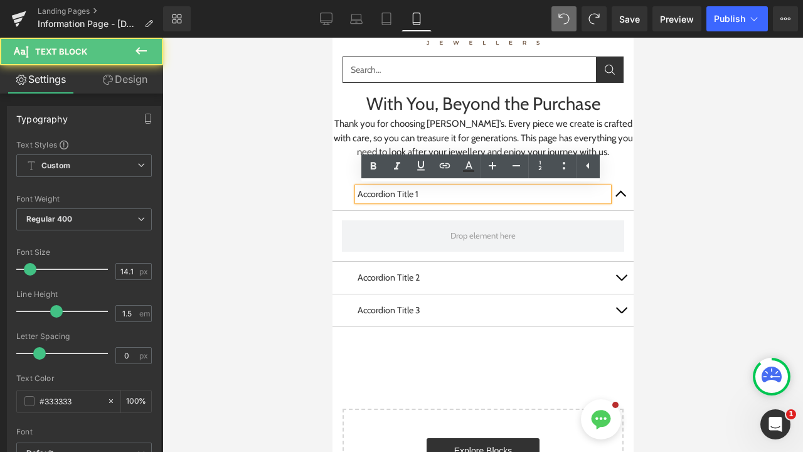
click at [424, 193] on p "Accordion Title 1" at bounding box center [482, 194] width 251 height 13
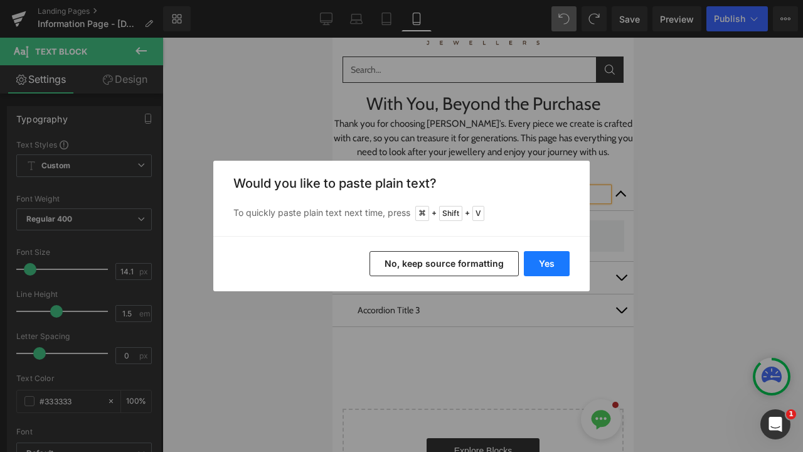
click at [543, 267] on button "Yes" at bounding box center [547, 263] width 46 height 25
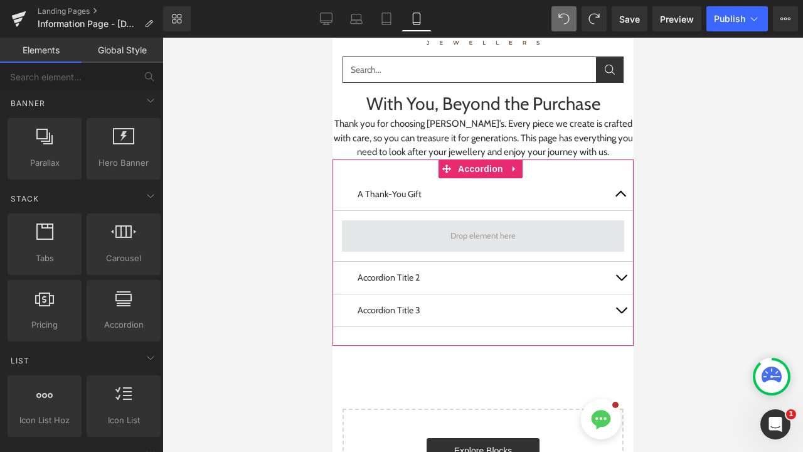
click at [517, 227] on span at bounding box center [483, 236] width 74 height 19
click at [499, 236] on span at bounding box center [483, 236] width 74 height 19
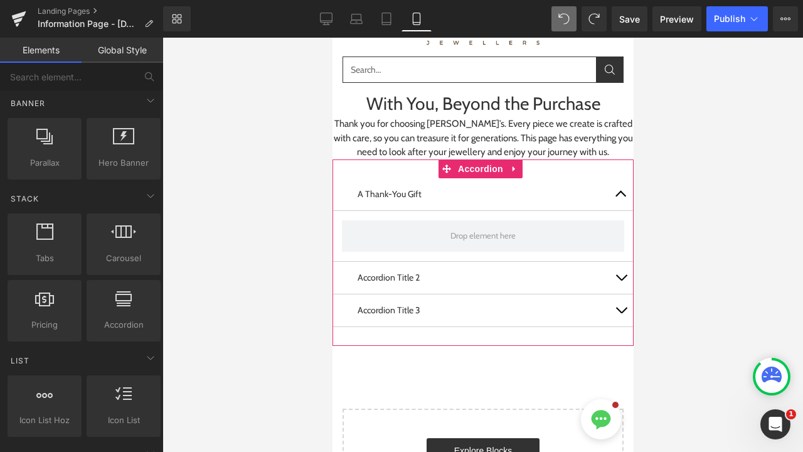
click at [614, 195] on button "button" at bounding box center [620, 194] width 25 height 32
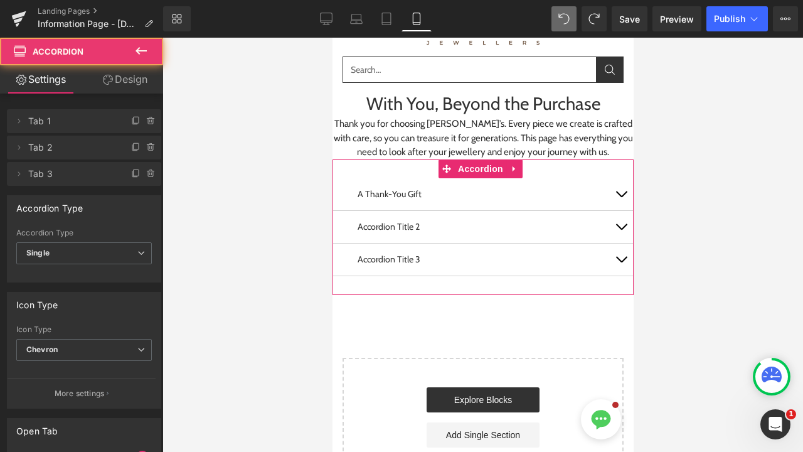
click at [614, 195] on button "button" at bounding box center [620, 194] width 25 height 32
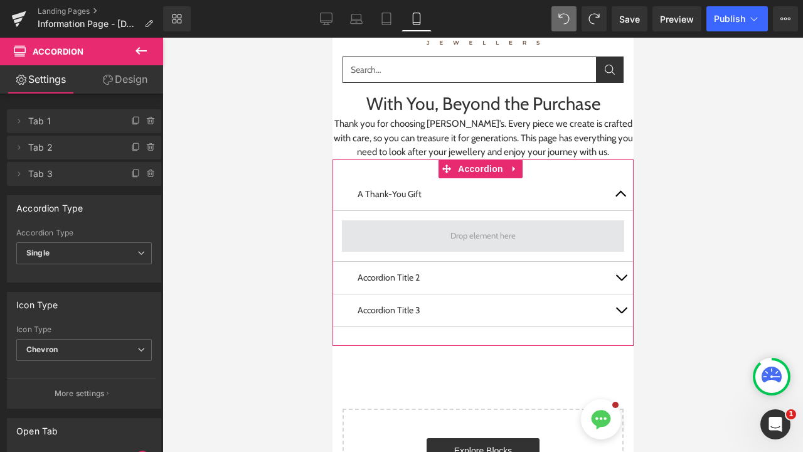
click at [523, 241] on span at bounding box center [482, 235] width 282 height 31
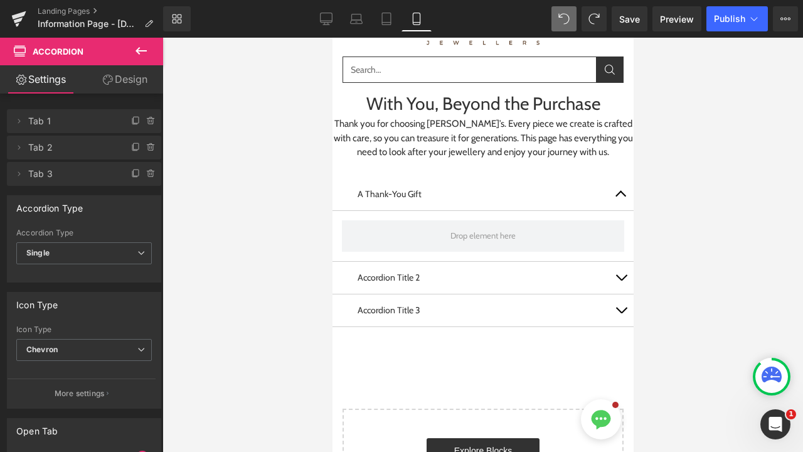
click at [145, 48] on icon at bounding box center [141, 50] width 15 height 15
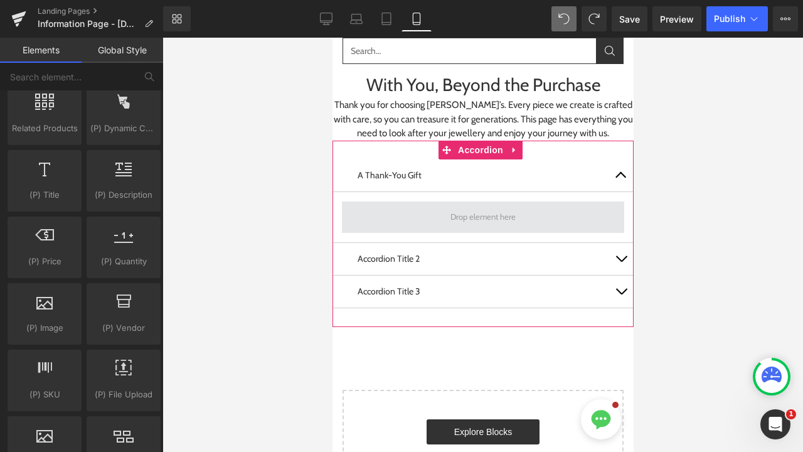
scroll to position [75, 0]
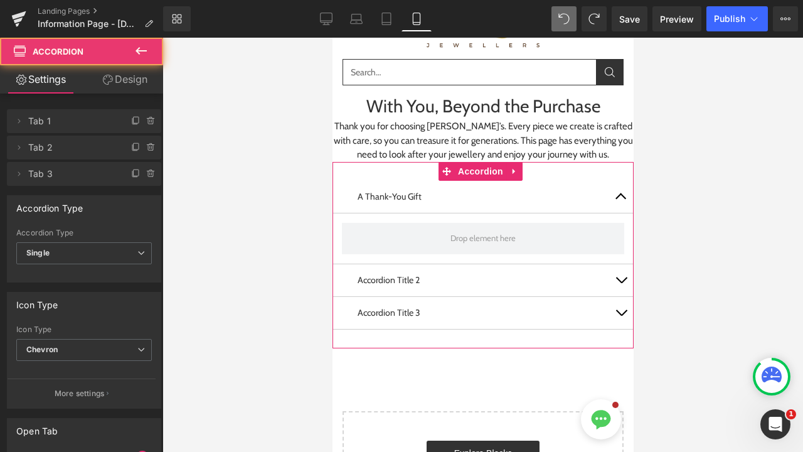
click at [620, 200] on button "button" at bounding box center [620, 197] width 25 height 32
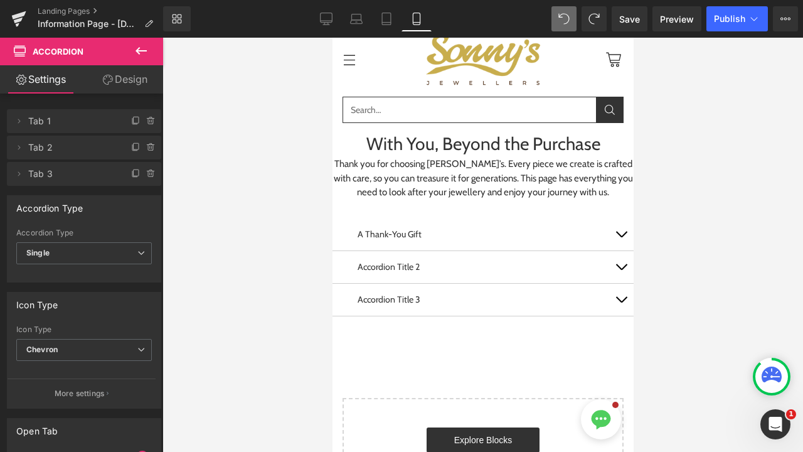
scroll to position [30, 0]
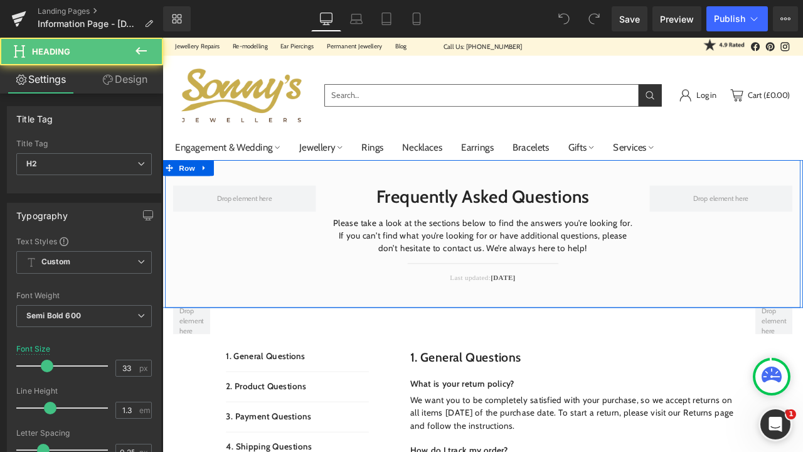
click at [653, 230] on h2 "Frequently Asked Questions" at bounding box center [542, 226] width 358 height 27
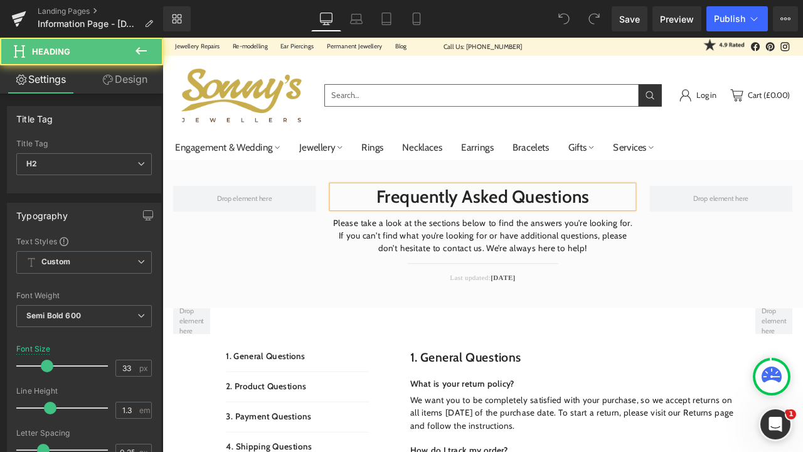
click at [692, 223] on h2 "Frequently Asked Questions" at bounding box center [542, 226] width 358 height 27
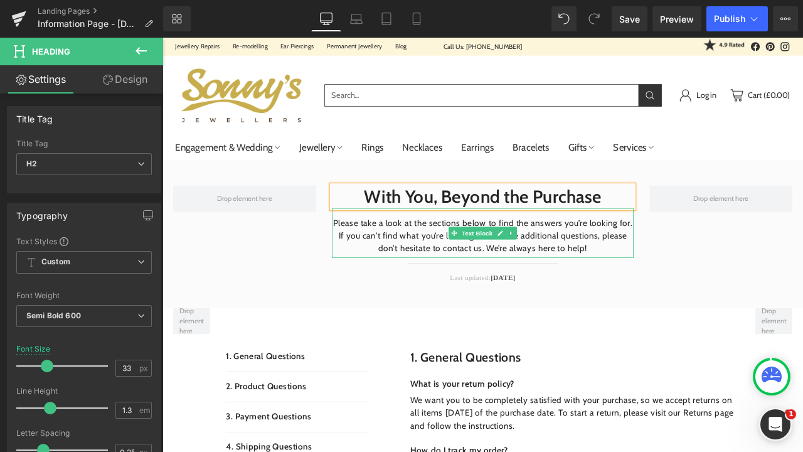
click at [485, 266] on p "Please take a look at the sections below to find the answers you’re looking for…" at bounding box center [542, 272] width 358 height 45
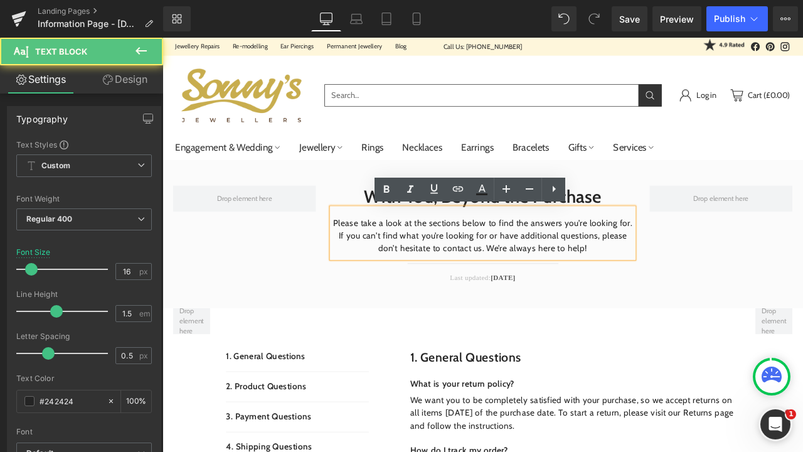
click at [667, 284] on p "Please take a look at the sections below to find the answers you’re looking for…" at bounding box center [542, 272] width 358 height 45
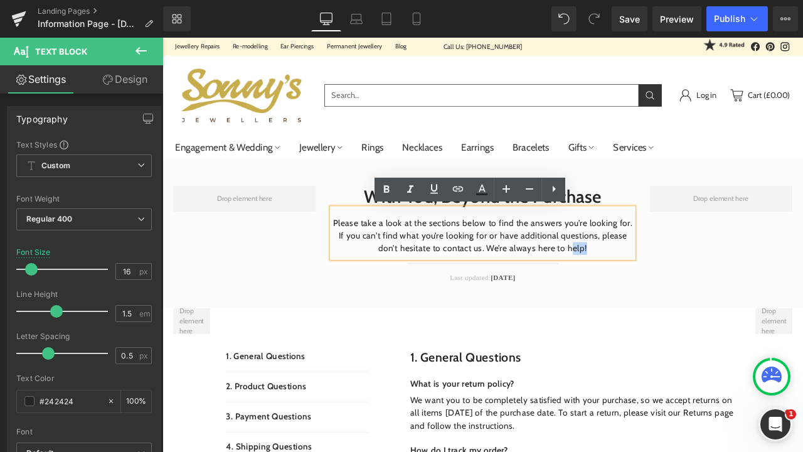
drag, startPoint x: 667, startPoint y: 284, endPoint x: 377, endPoint y: 244, distance: 293.4
click at [377, 244] on div "Please take a look at the sections below to find the answers you’re looking for…" at bounding box center [542, 269] width 358 height 59
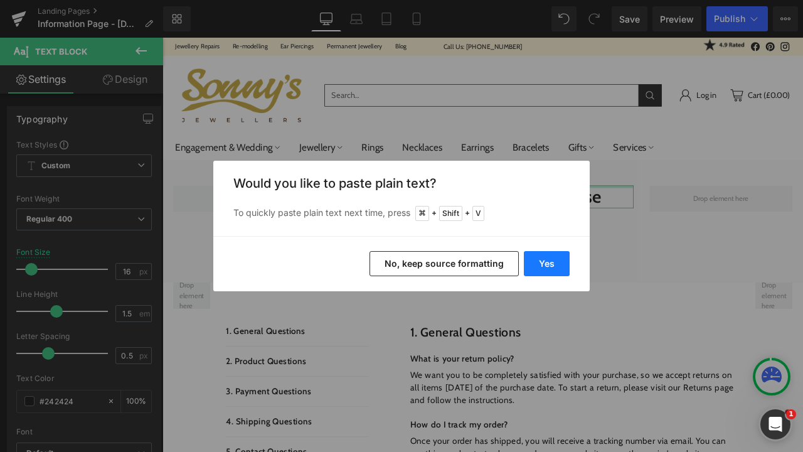
click at [550, 273] on button "Yes" at bounding box center [547, 263] width 46 height 25
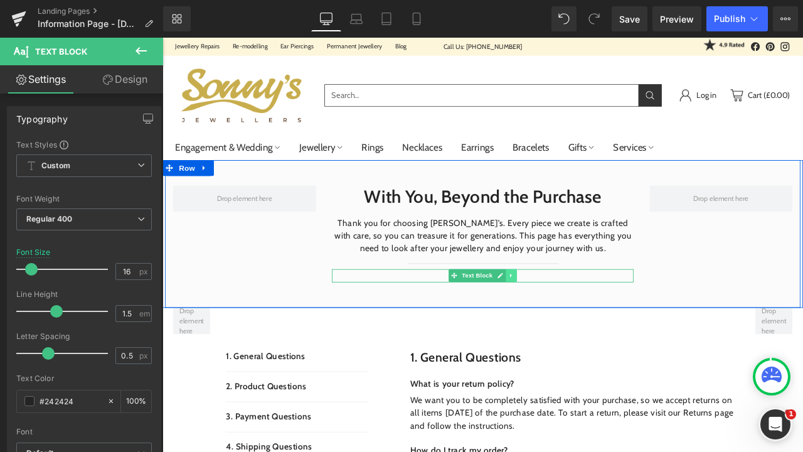
click at [574, 318] on icon at bounding box center [575, 320] width 2 height 4
click at [579, 320] on icon at bounding box center [582, 319] width 7 height 7
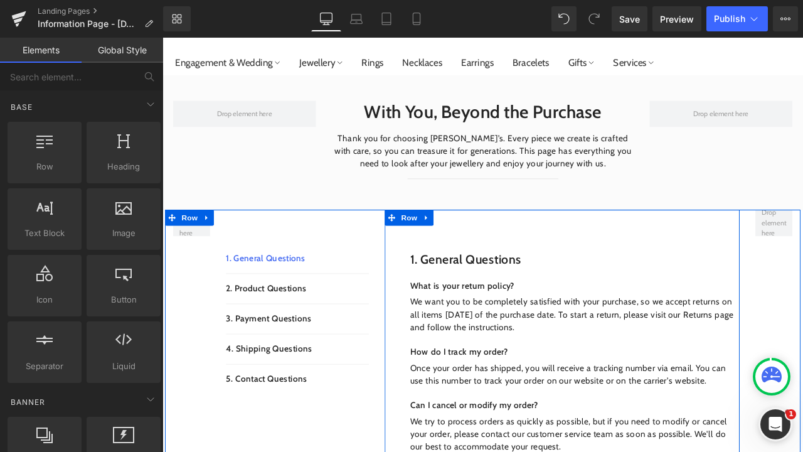
scroll to position [112, 0]
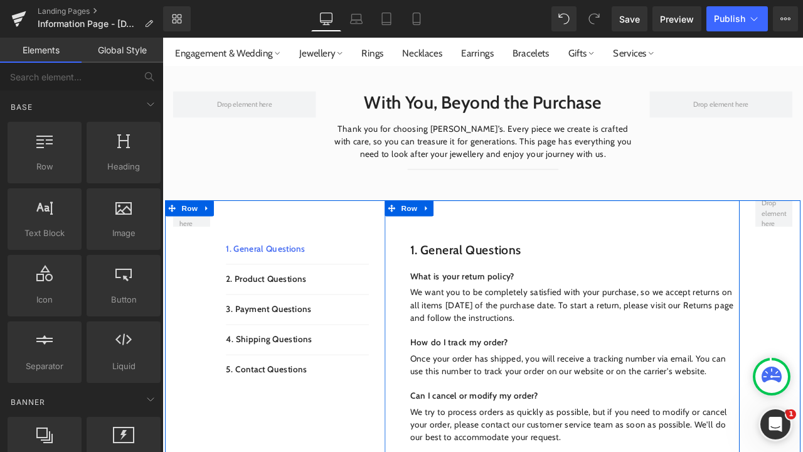
click at [488, 289] on div "1. General questions Heading Row" at bounding box center [651, 290] width 390 height 19
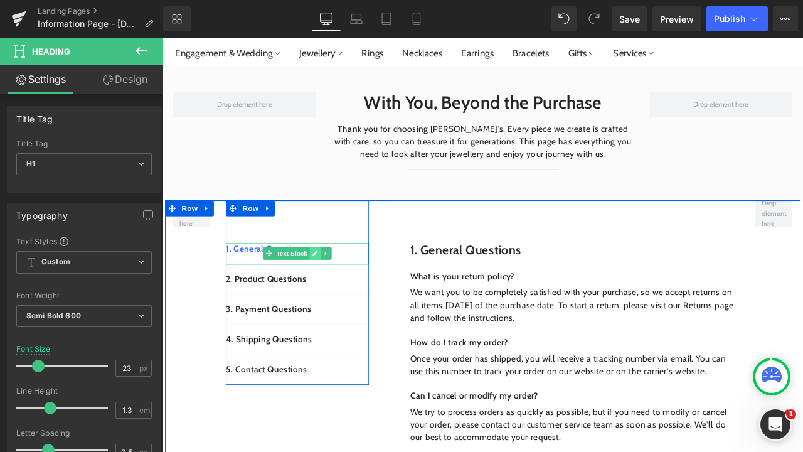
click at [343, 296] on icon at bounding box center [343, 293] width 7 height 8
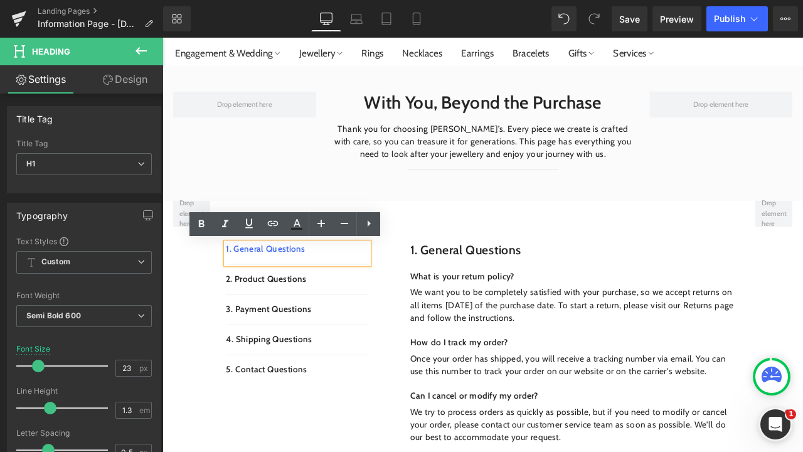
click at [340, 287] on p "1. General Questions" at bounding box center [322, 288] width 169 height 15
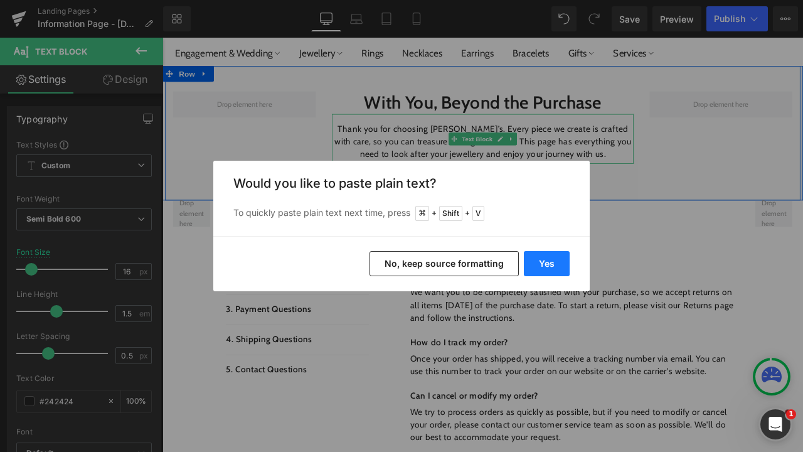
click at [532, 268] on button "Yes" at bounding box center [547, 263] width 46 height 25
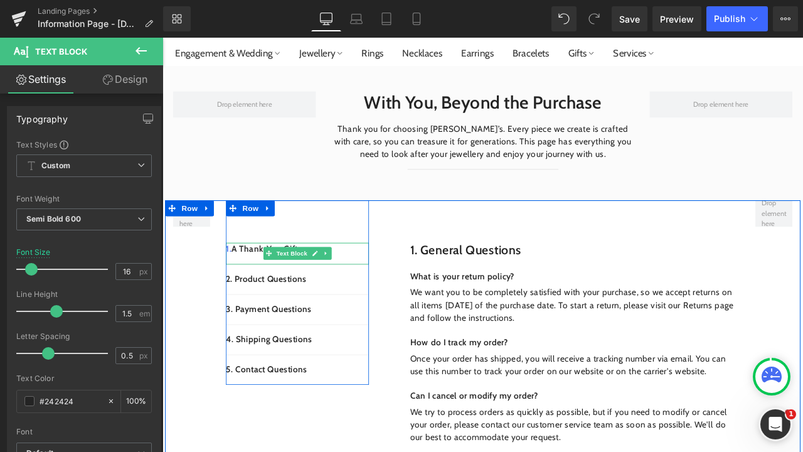
click at [247, 282] on div "1. A Thank-You Gift Text Block" at bounding box center [322, 294] width 169 height 26
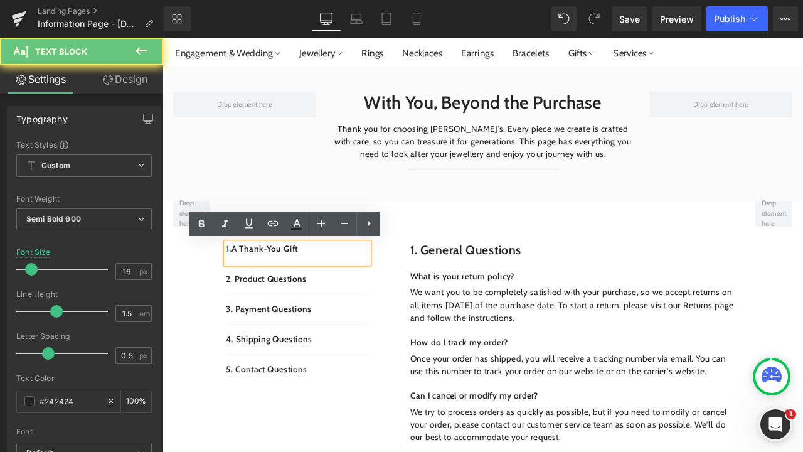
click at [392, 286] on p "1. A Thank-You Gift" at bounding box center [322, 288] width 169 height 15
click at [244, 287] on p "1. A Thank-You Gift" at bounding box center [322, 288] width 169 height 15
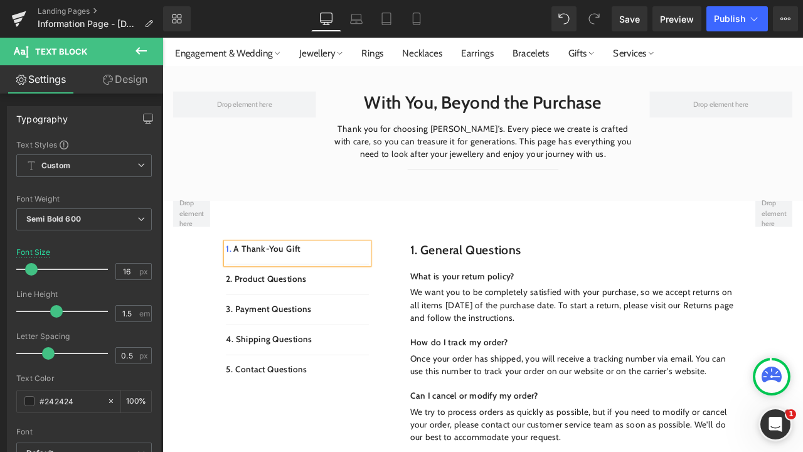
click at [296, 287] on p "1. A Thank-You Gift" at bounding box center [322, 288] width 169 height 15
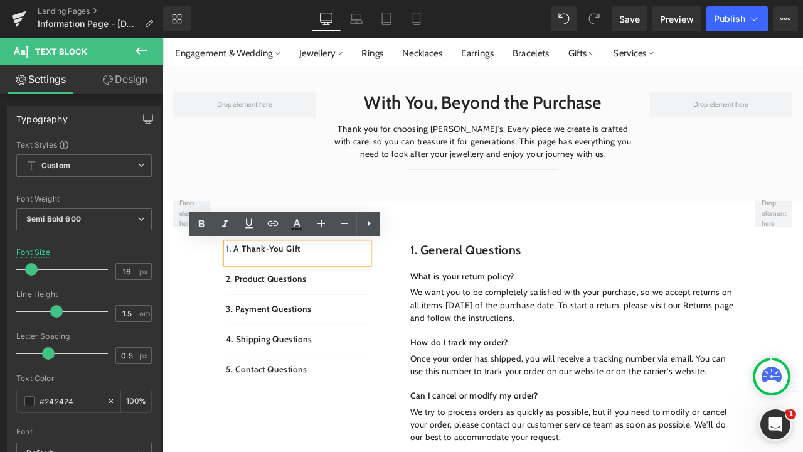
click at [369, 225] on icon at bounding box center [369, 223] width 3 height 6
click at [364, 225] on icon at bounding box center [368, 223] width 15 height 15
click at [348, 303] on div "1. A Thank-You Gift" at bounding box center [322, 294] width 169 height 26
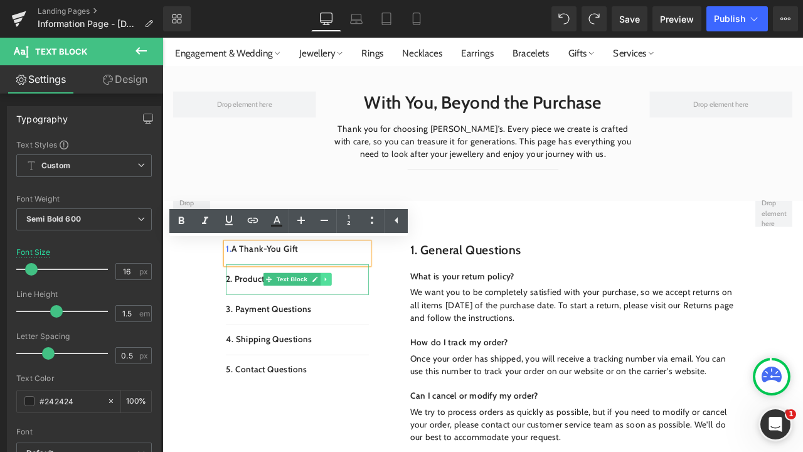
click at [355, 325] on icon at bounding box center [356, 324] width 2 height 4
click at [373, 325] on icon at bounding box center [375, 324] width 7 height 8
click at [255, 320] on link "2. Product Questions" at bounding box center [285, 324] width 95 height 12
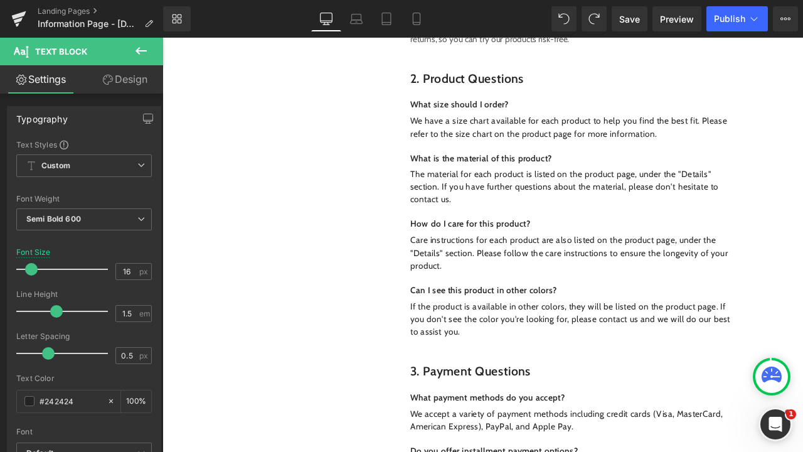
scroll to position [51, 0]
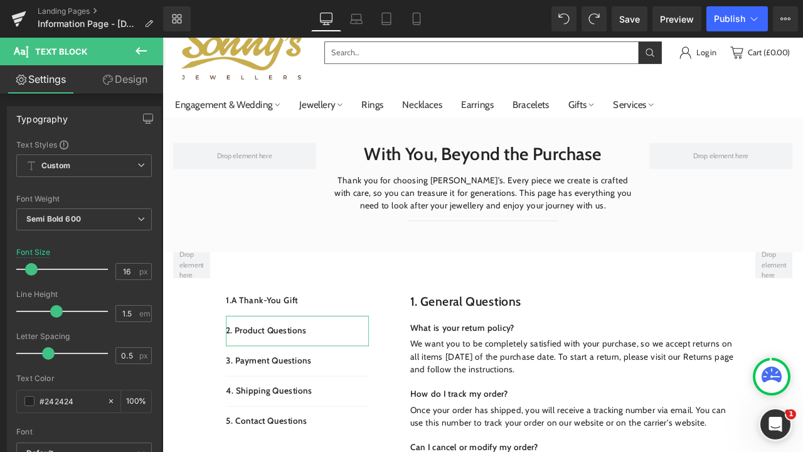
click at [124, 83] on link "Design" at bounding box center [125, 79] width 82 height 28
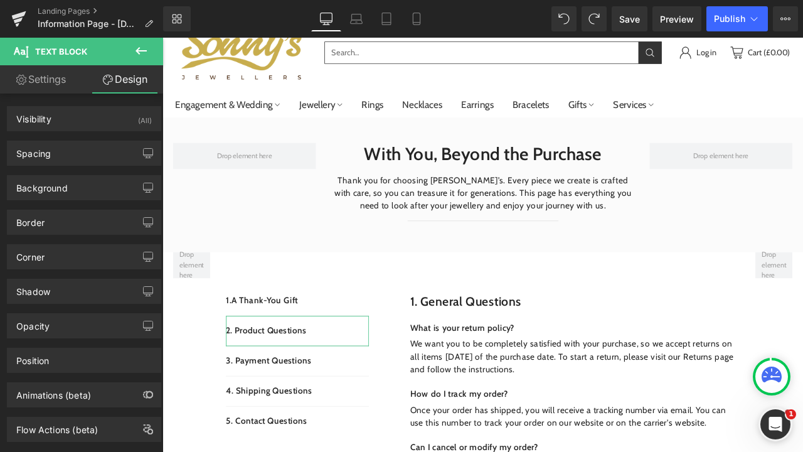
click at [72, 79] on link "Settings" at bounding box center [41, 79] width 82 height 28
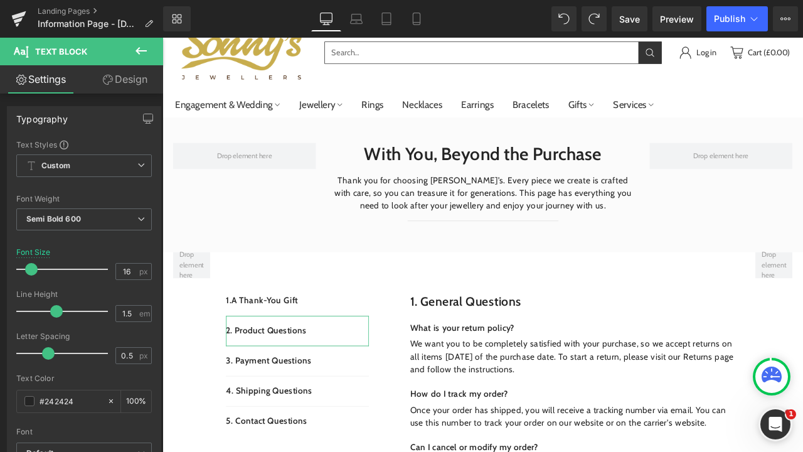
type input "100"
click at [117, 82] on link "Design" at bounding box center [125, 79] width 82 height 28
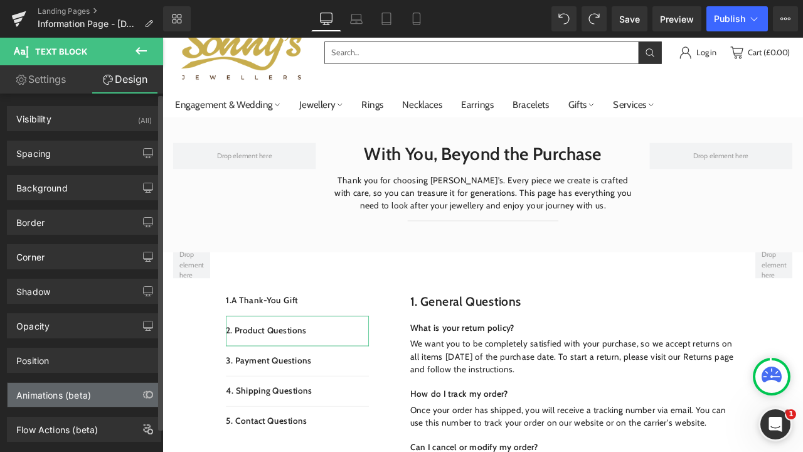
click at [93, 389] on div "Animations (beta)" at bounding box center [84, 395] width 153 height 24
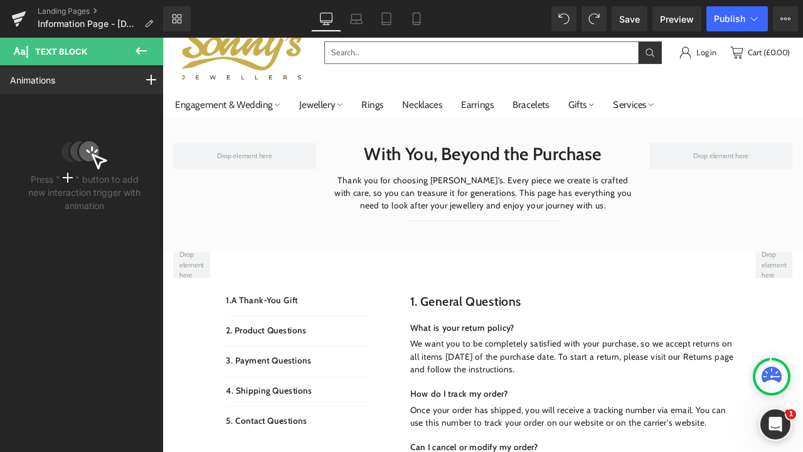
click at [139, 50] on icon at bounding box center [141, 50] width 15 height 15
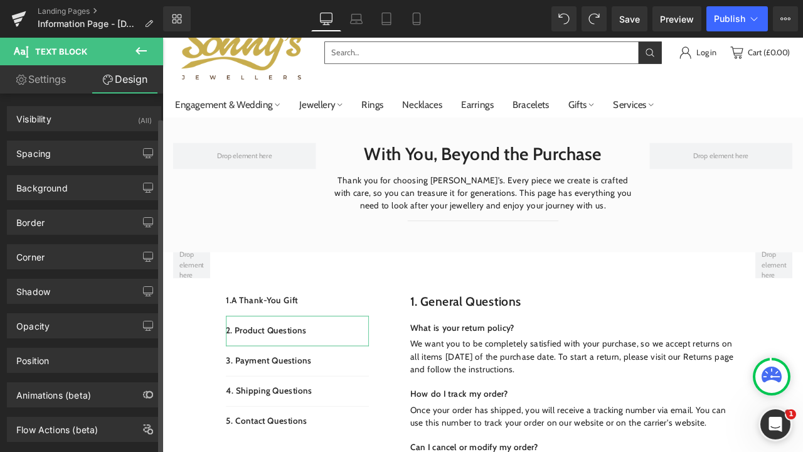
scroll to position [26, 0]
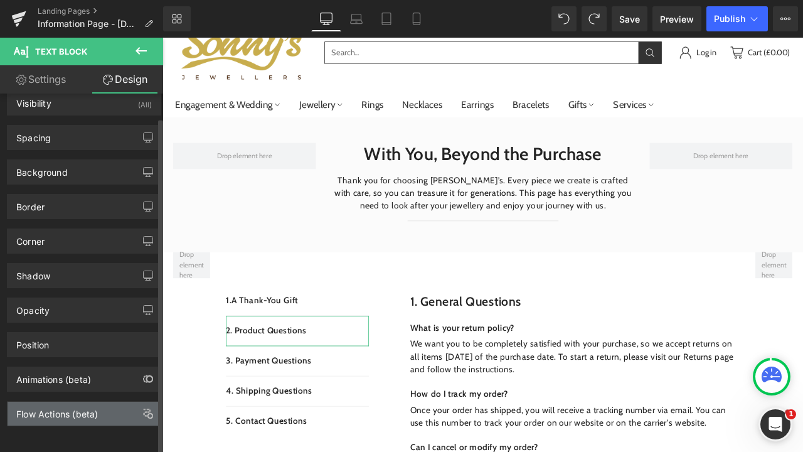
click at [82, 414] on div "Flow Actions (beta)" at bounding box center [84, 414] width 153 height 24
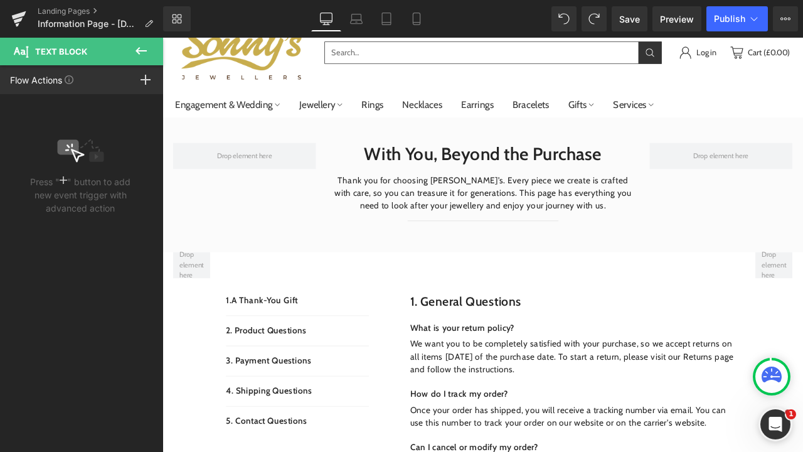
click at [143, 53] on icon at bounding box center [141, 50] width 15 height 15
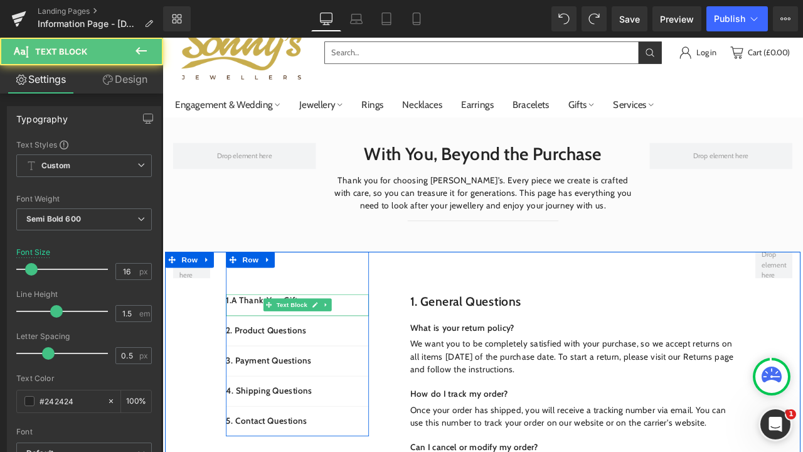
drag, startPoint x: 255, startPoint y: 347, endPoint x: 345, endPoint y: 348, distance: 89.1
click at [255, 347] on p "1. A Thank-You Gift" at bounding box center [322, 348] width 169 height 15
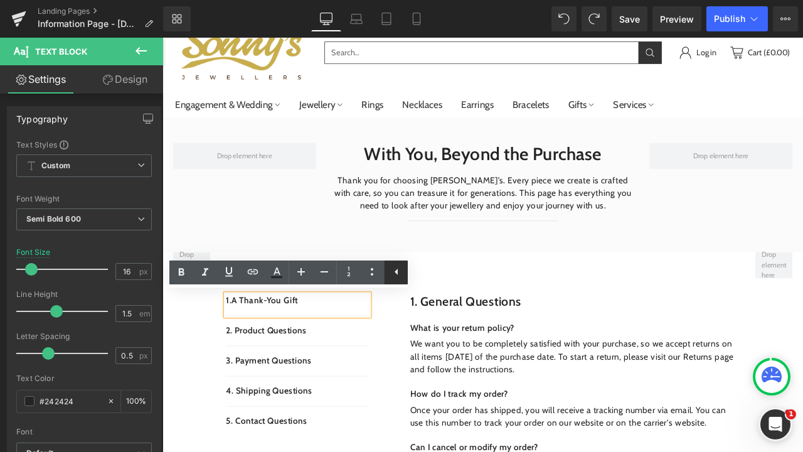
click at [396, 274] on icon at bounding box center [396, 271] width 15 height 15
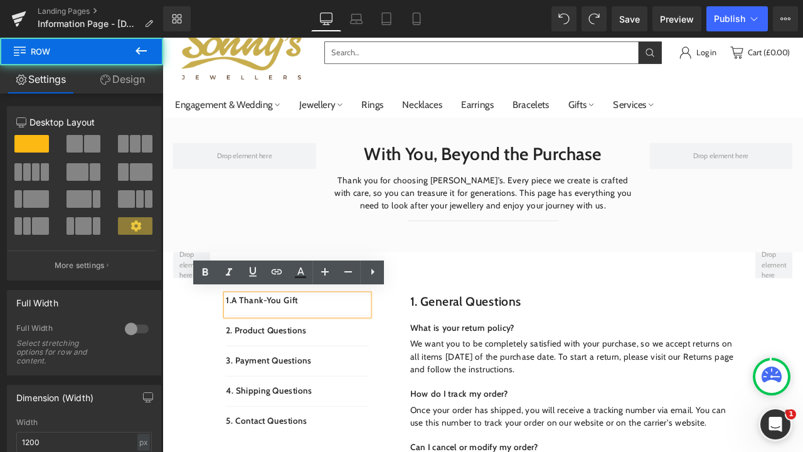
click at [340, 380] on div "2. Product Questions Text Block" at bounding box center [322, 385] width 169 height 36
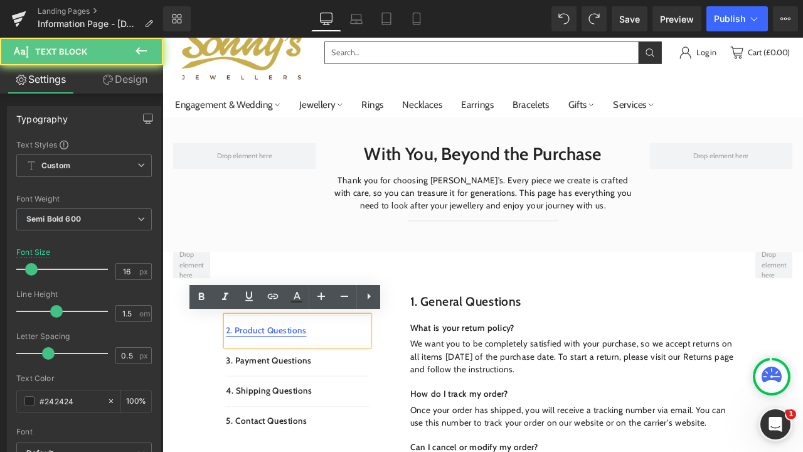
click at [314, 383] on link "2. Product Questions" at bounding box center [285, 385] width 95 height 12
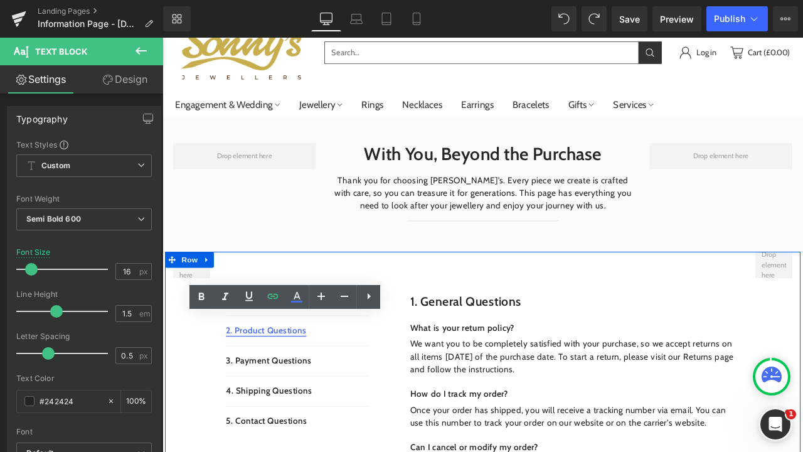
scroll to position [197, 0]
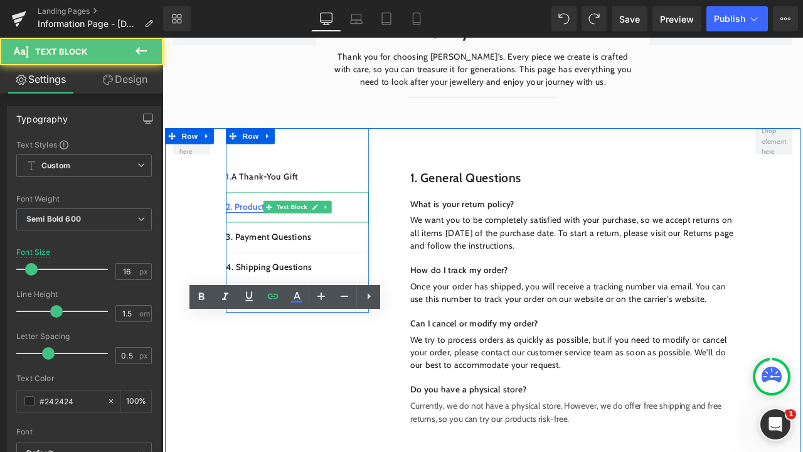
click at [266, 240] on link "2. Product Questions" at bounding box center [285, 238] width 95 height 12
